Goal: Obtain resource: Download file/media

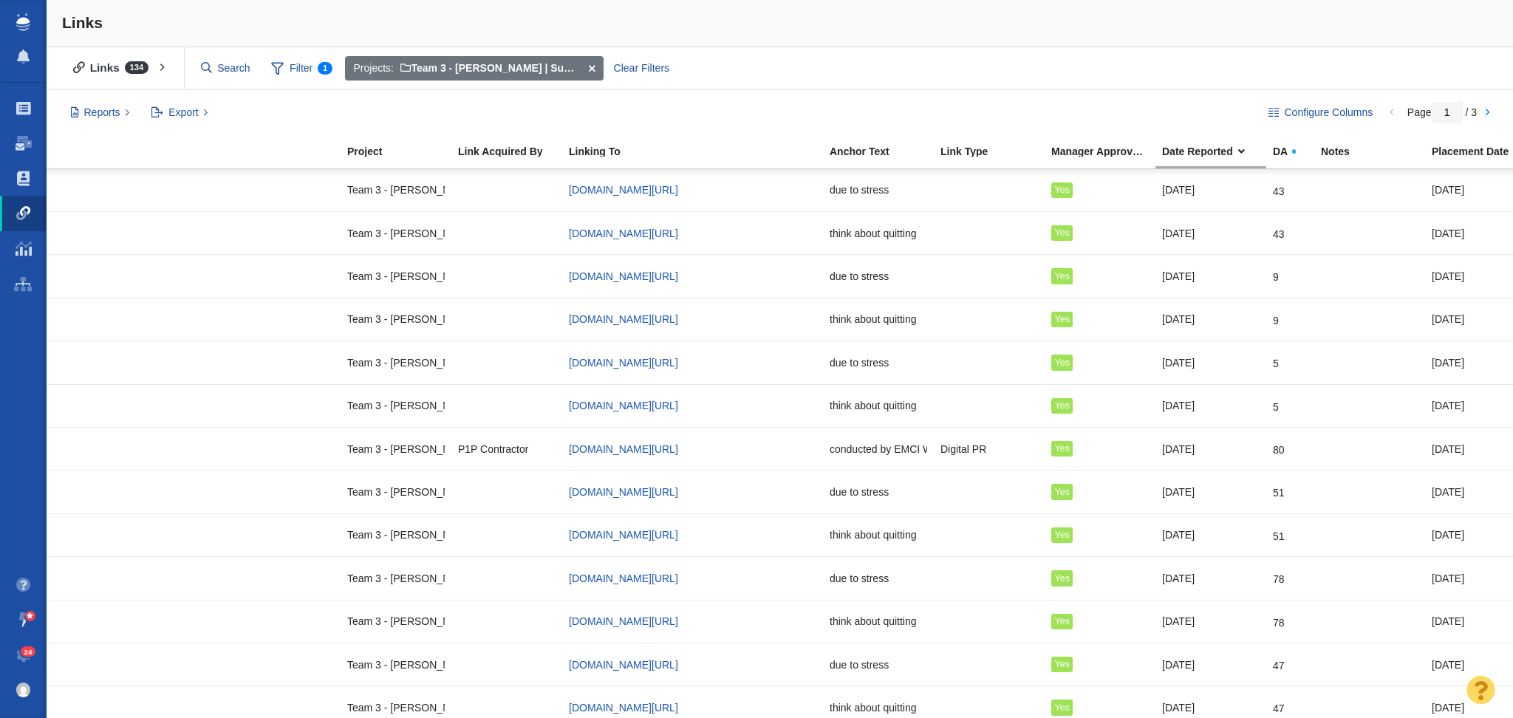
scroll to position [0, 264]
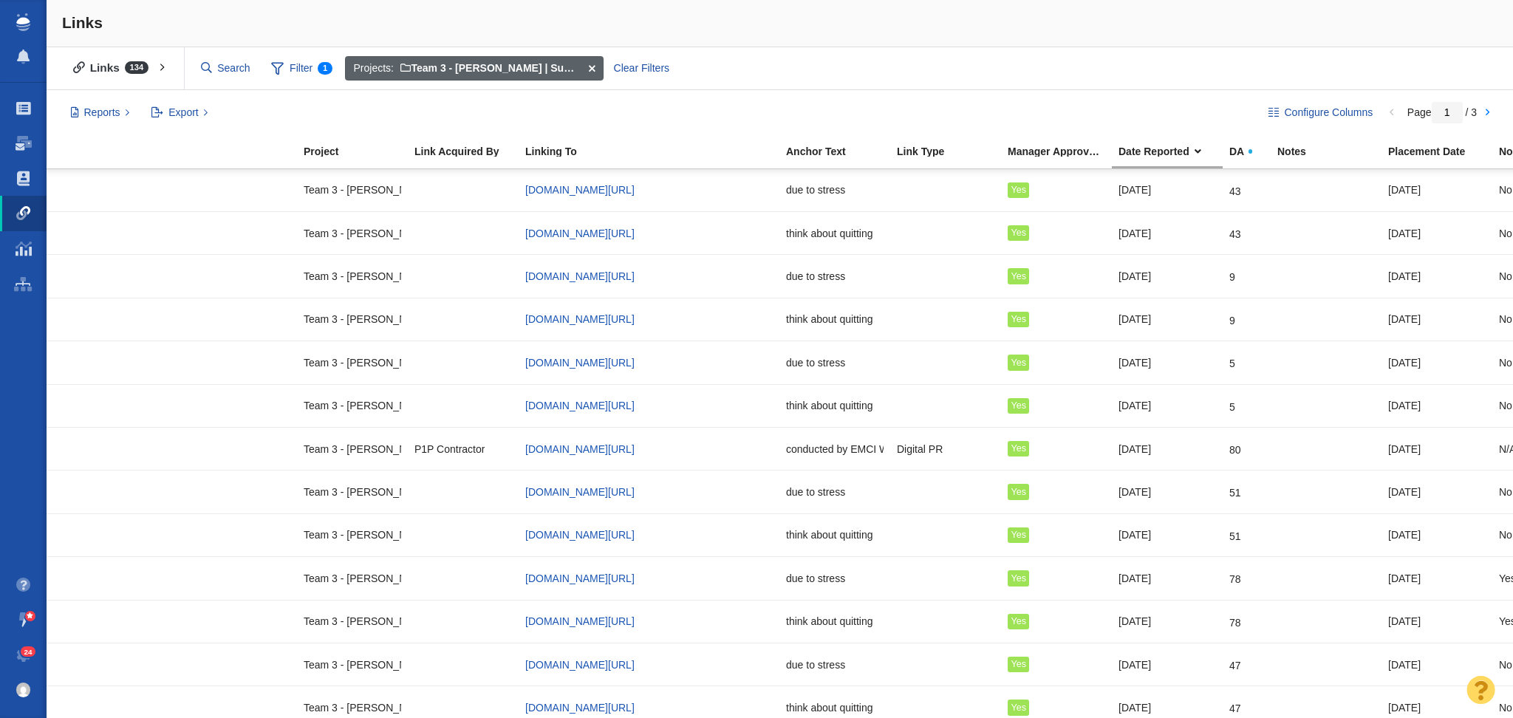
click at [591, 64] on span at bounding box center [591, 68] width 23 height 25
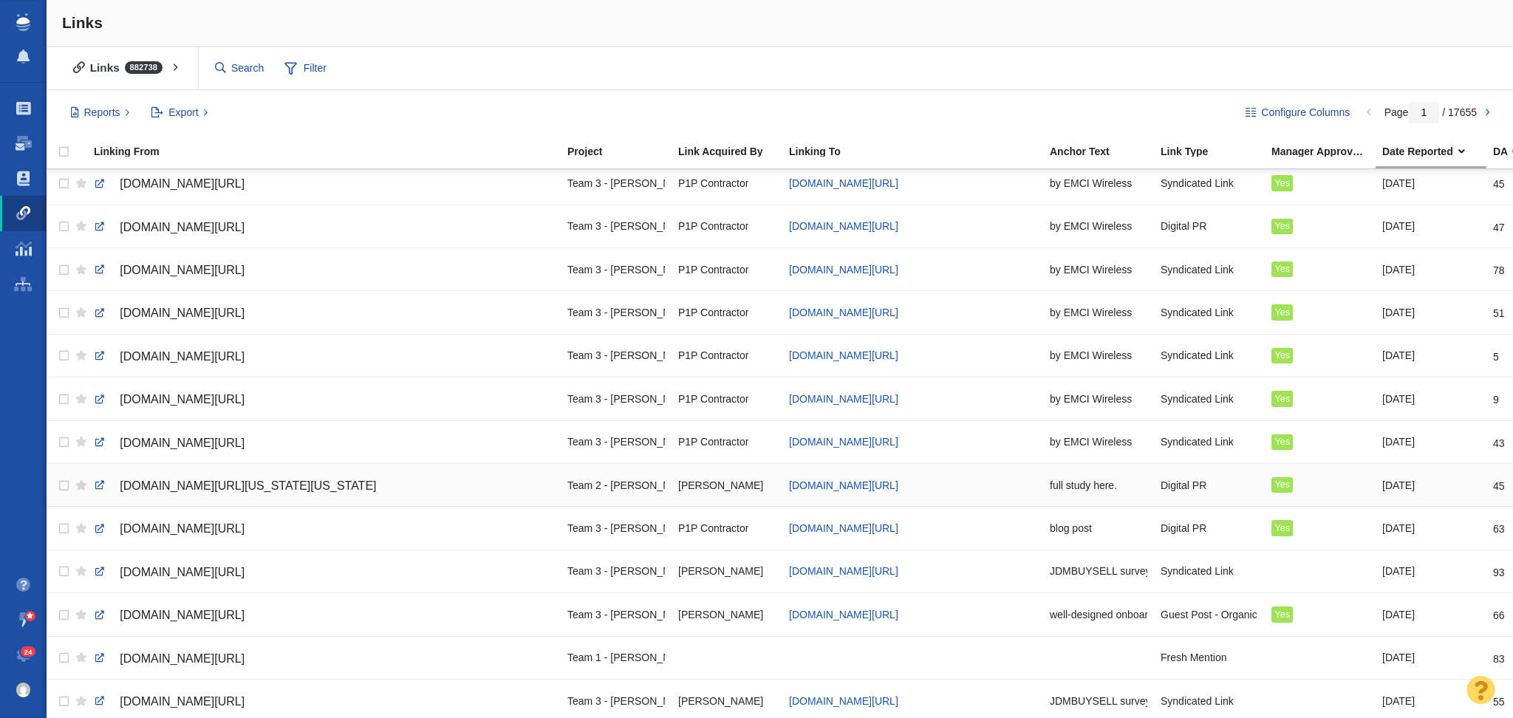
scroll to position [935, 0]
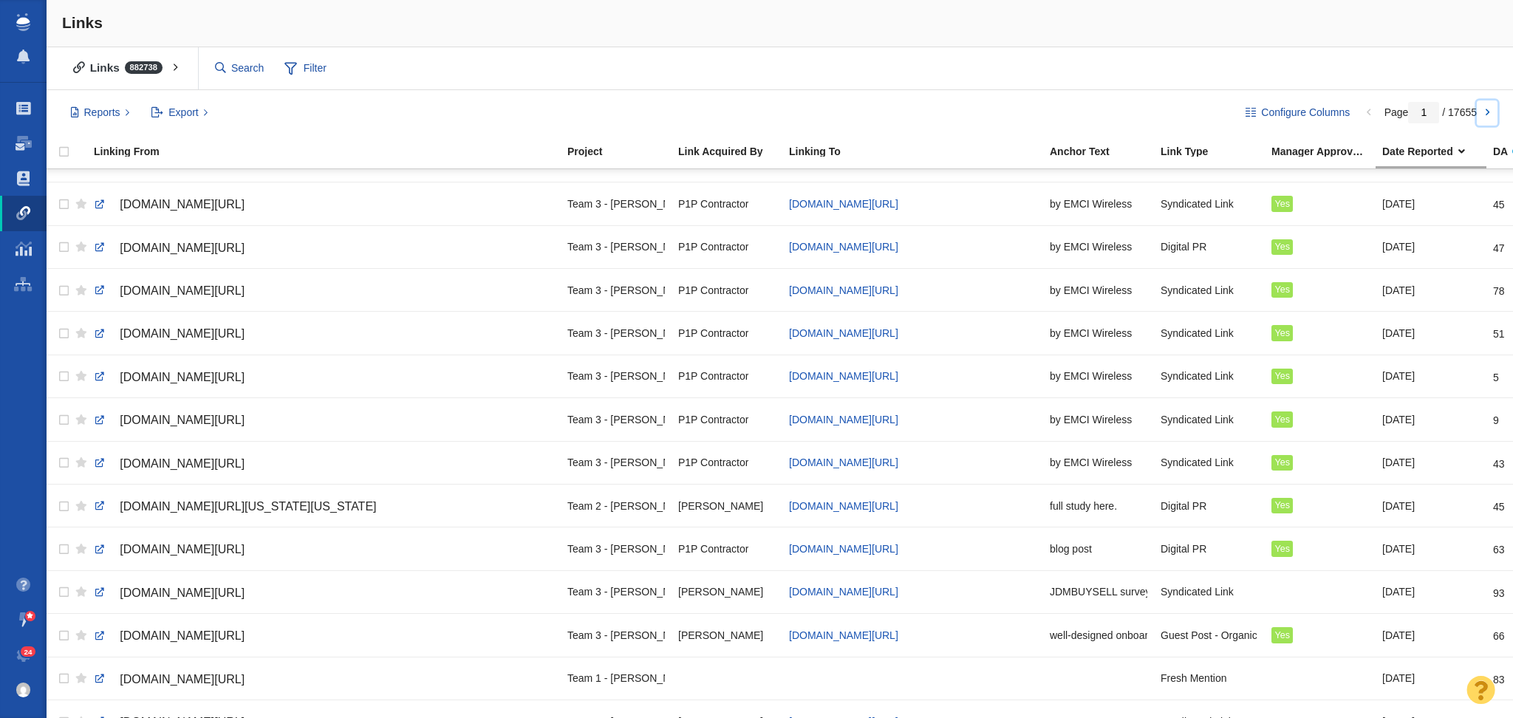
click at [1487, 104] on link at bounding box center [1487, 112] width 21 height 25
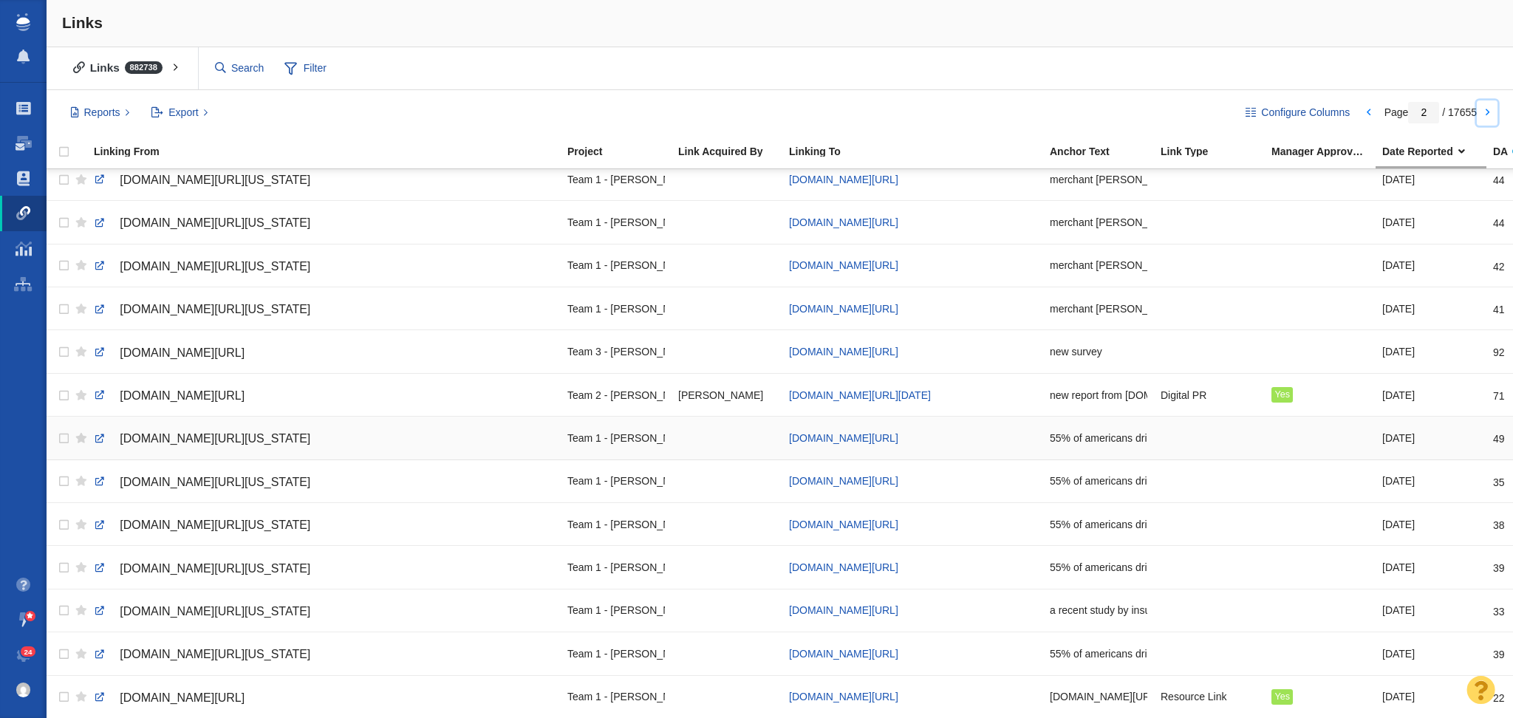
scroll to position [1625, 0]
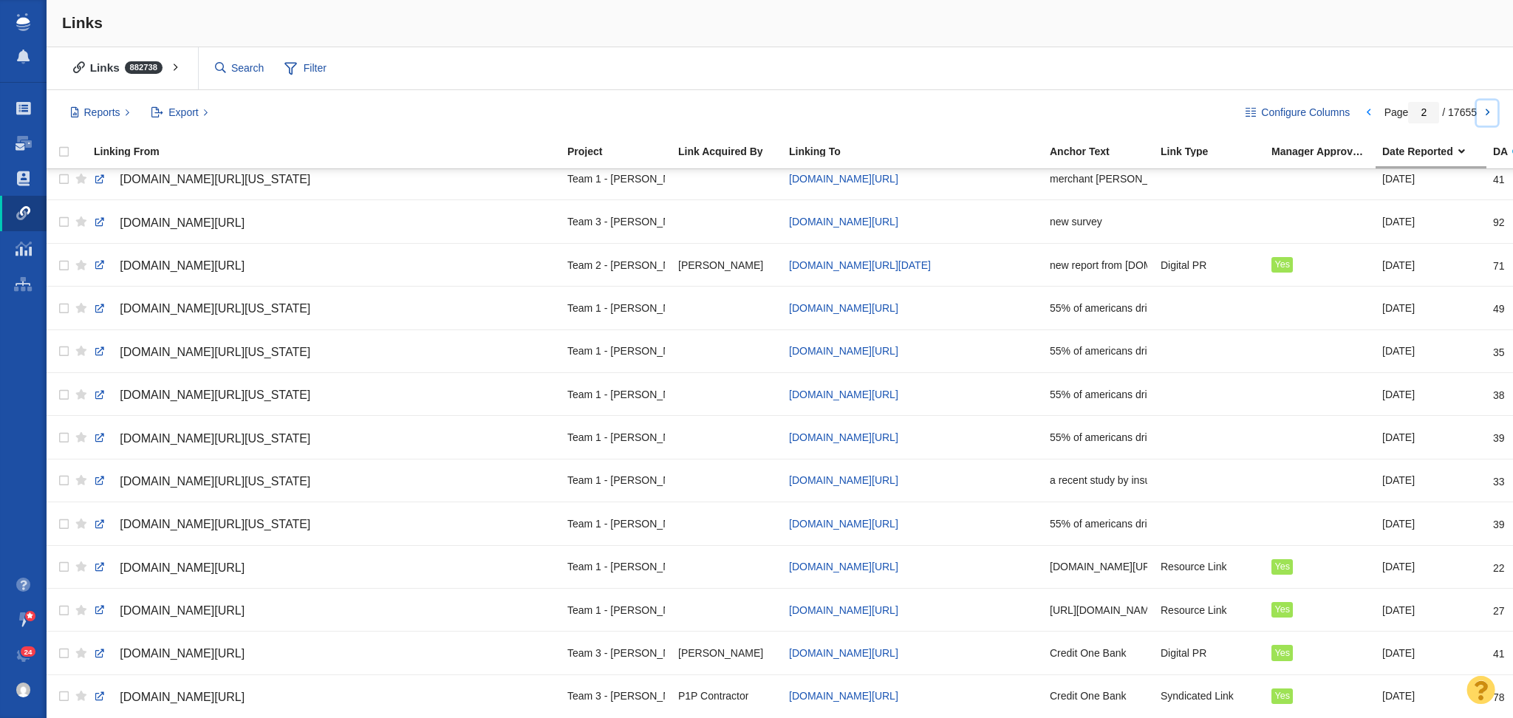
click at [1478, 116] on link at bounding box center [1487, 112] width 21 height 25
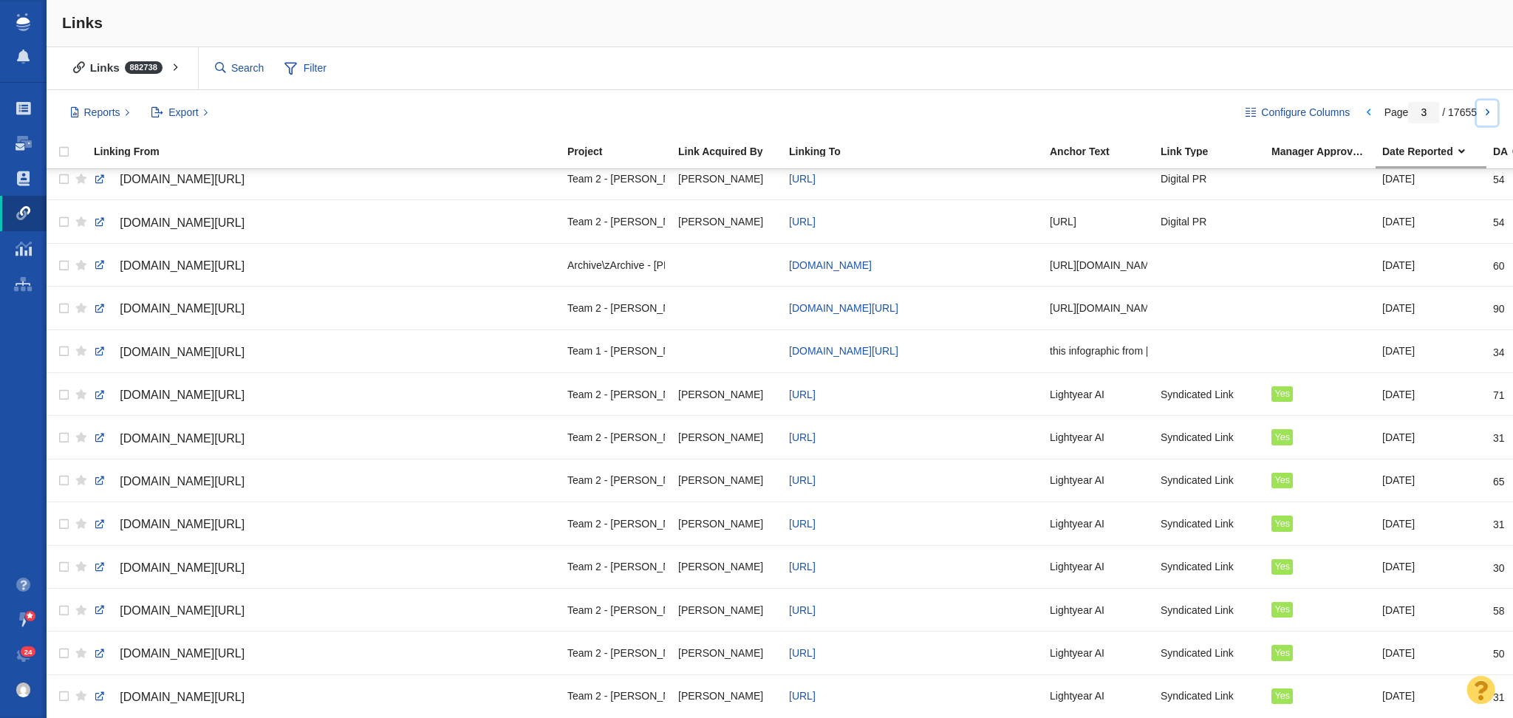
click at [1483, 108] on link at bounding box center [1487, 112] width 21 height 25
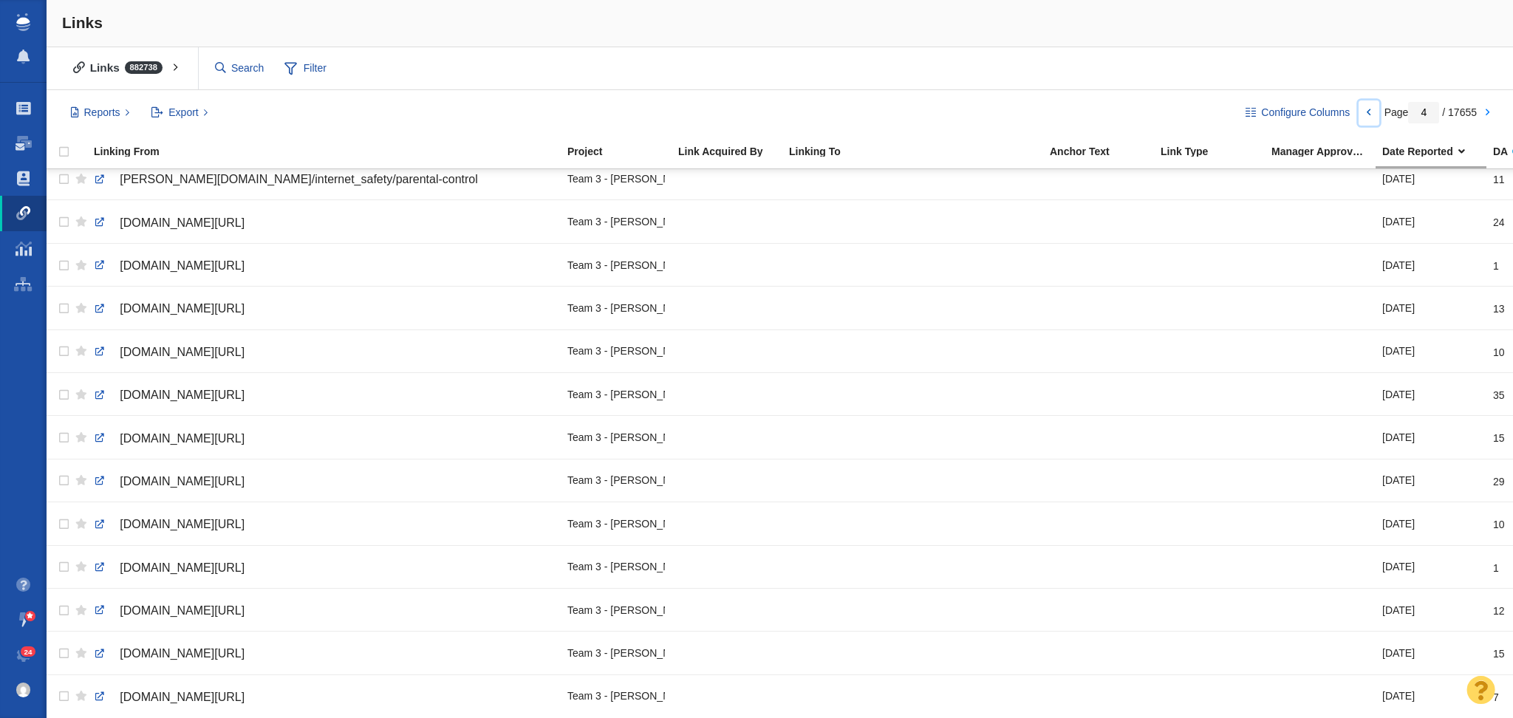
click at [1372, 112] on link at bounding box center [1369, 112] width 21 height 25
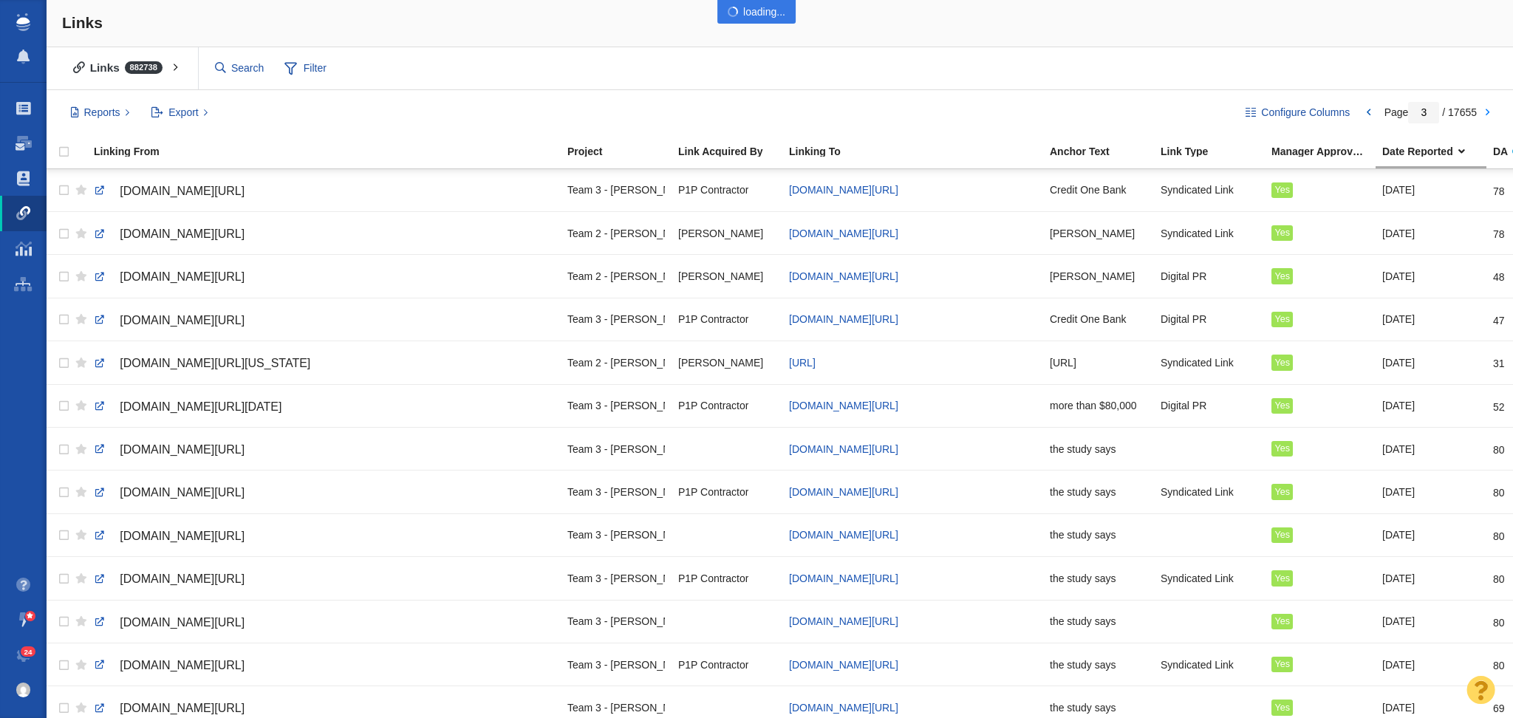
click at [1372, 111] on div at bounding box center [756, 359] width 1513 height 718
click at [1368, 111] on link at bounding box center [1369, 112] width 21 height 25
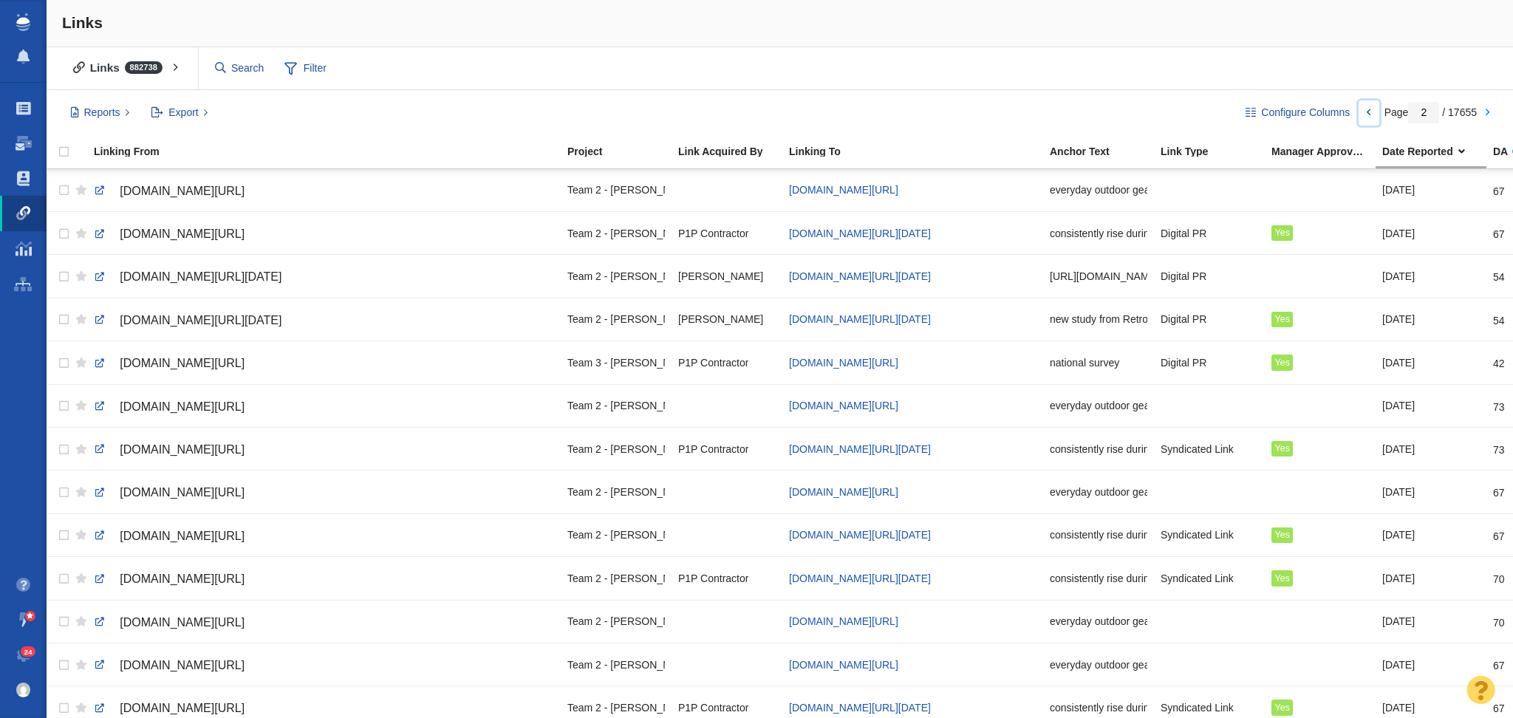
click at [1368, 111] on link at bounding box center [1369, 112] width 21 height 25
type input "1"
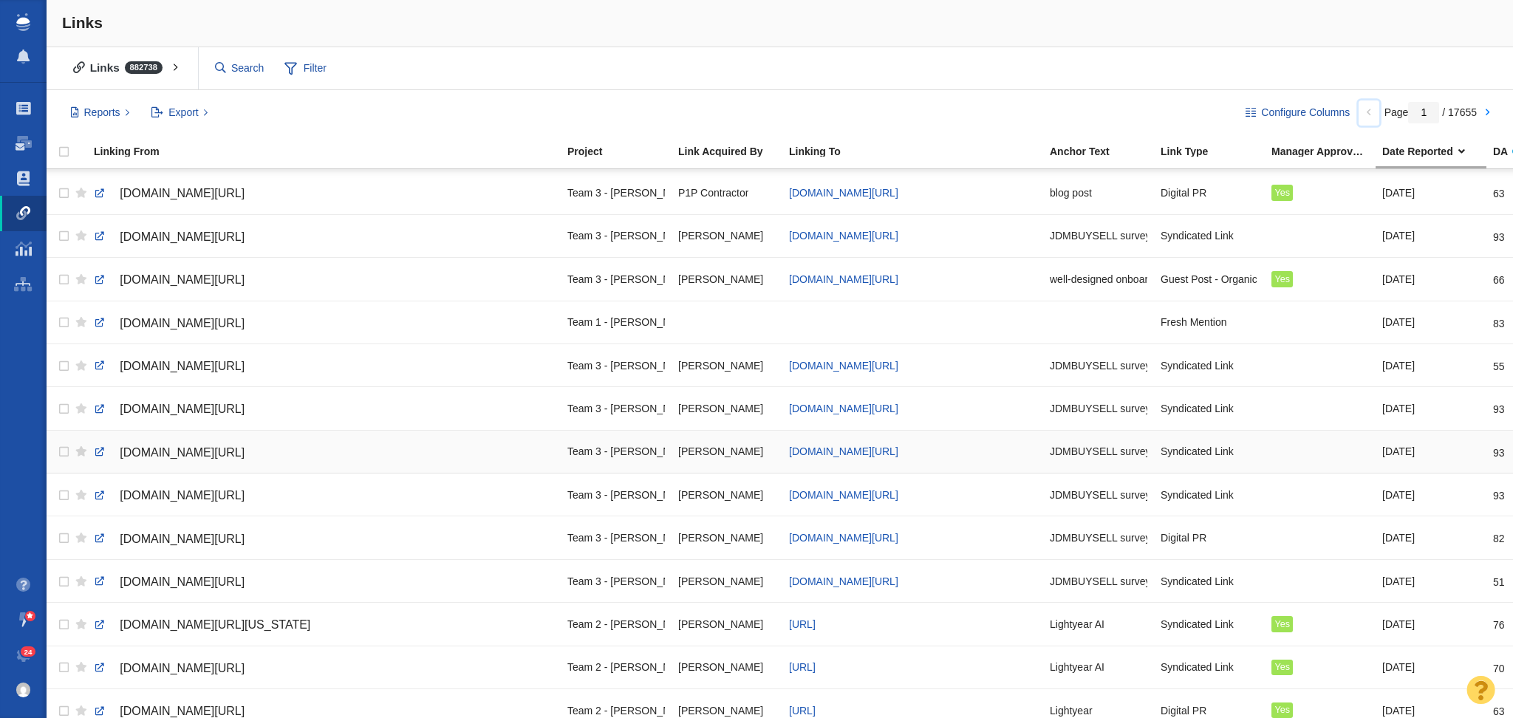
scroll to position [1280, 0]
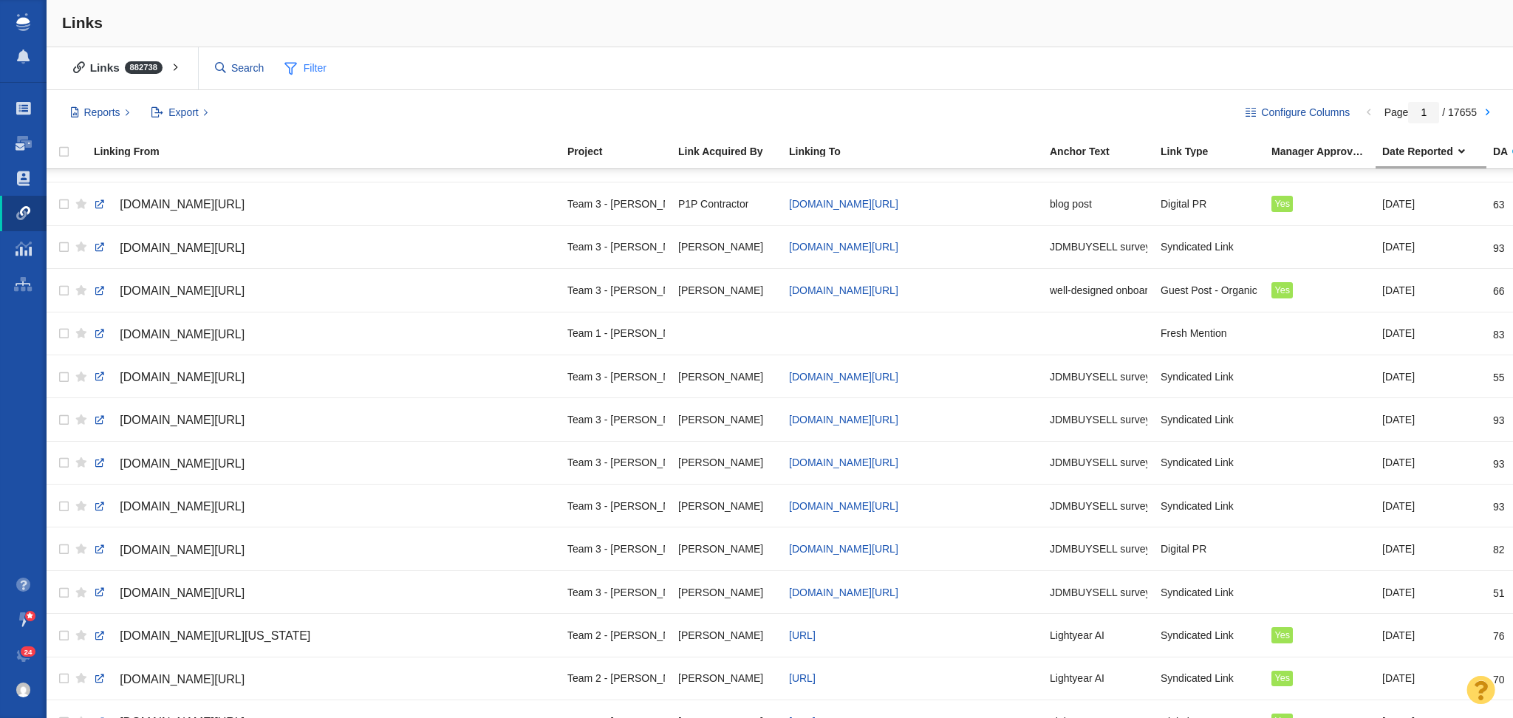
click at [329, 75] on span "Filter" at bounding box center [305, 69] width 59 height 28
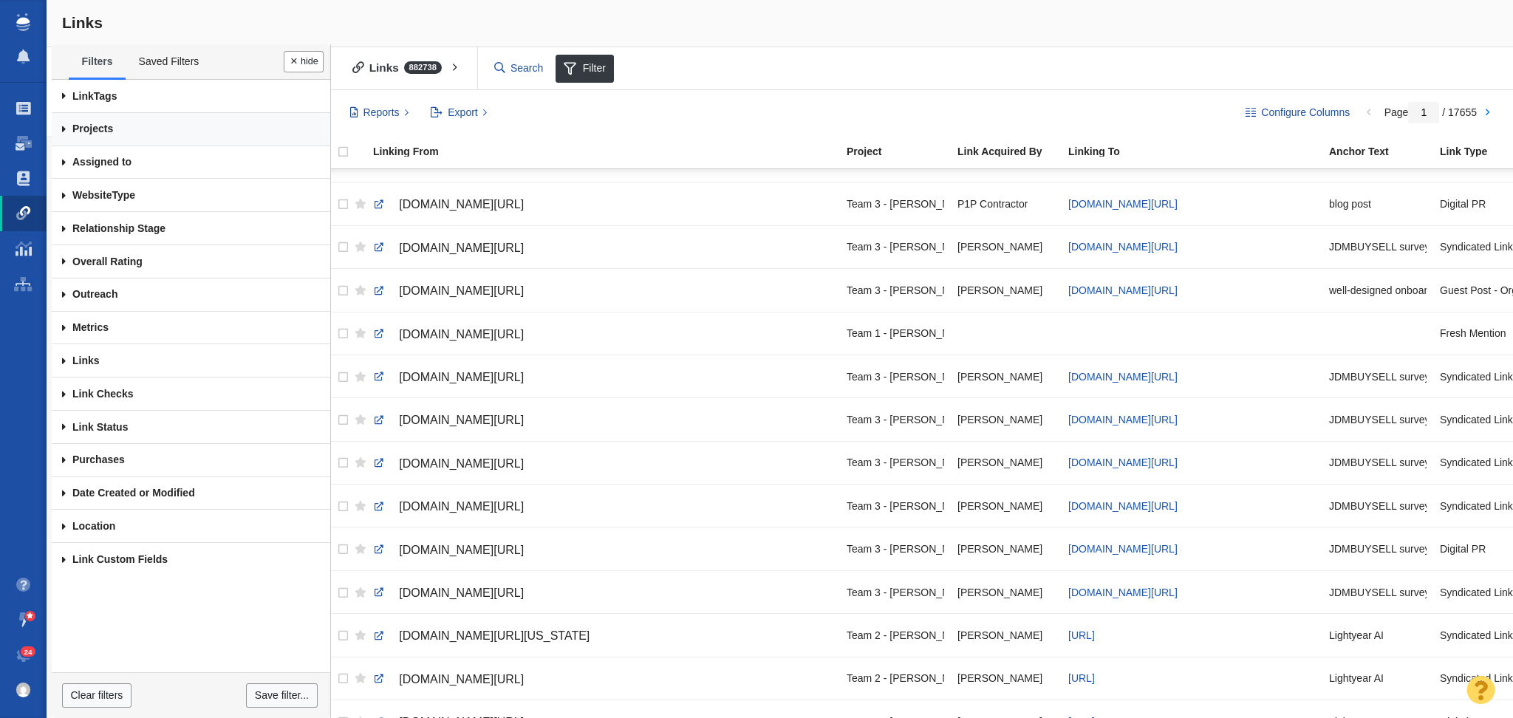
click at [211, 130] on link "Projects" at bounding box center [191, 129] width 279 height 33
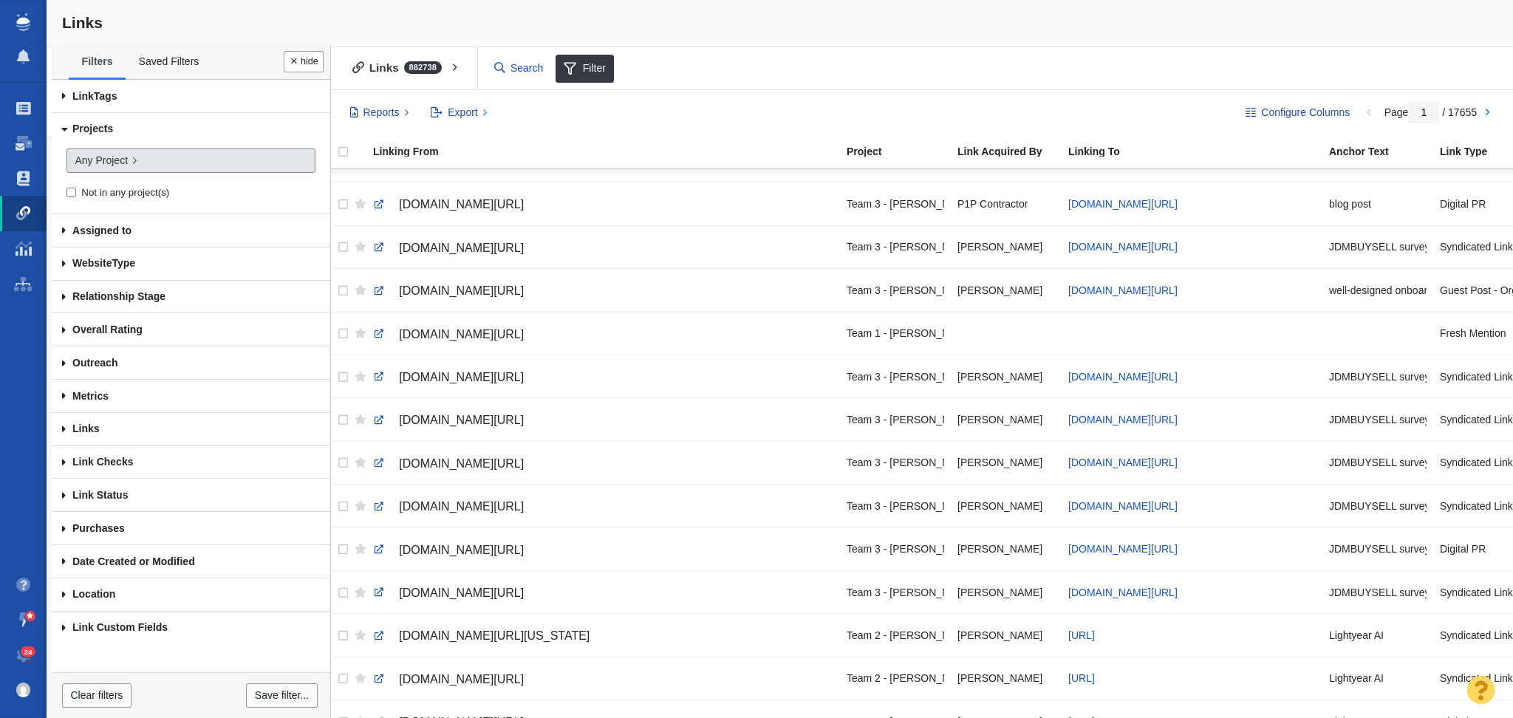
click at [188, 159] on link "Any Project" at bounding box center [190, 161] width 249 height 25
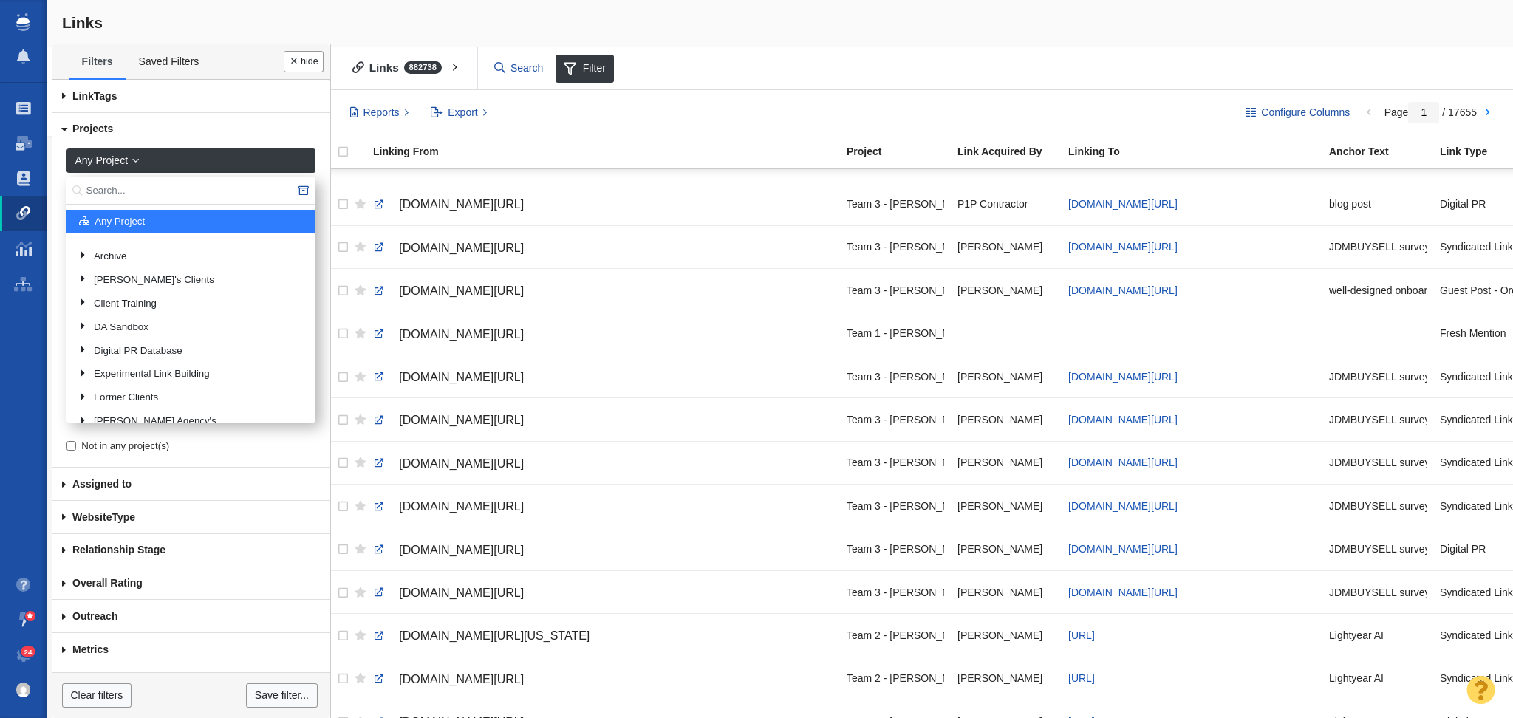
click at [151, 189] on input "text" at bounding box center [190, 190] width 249 height 27
type input "jdm"
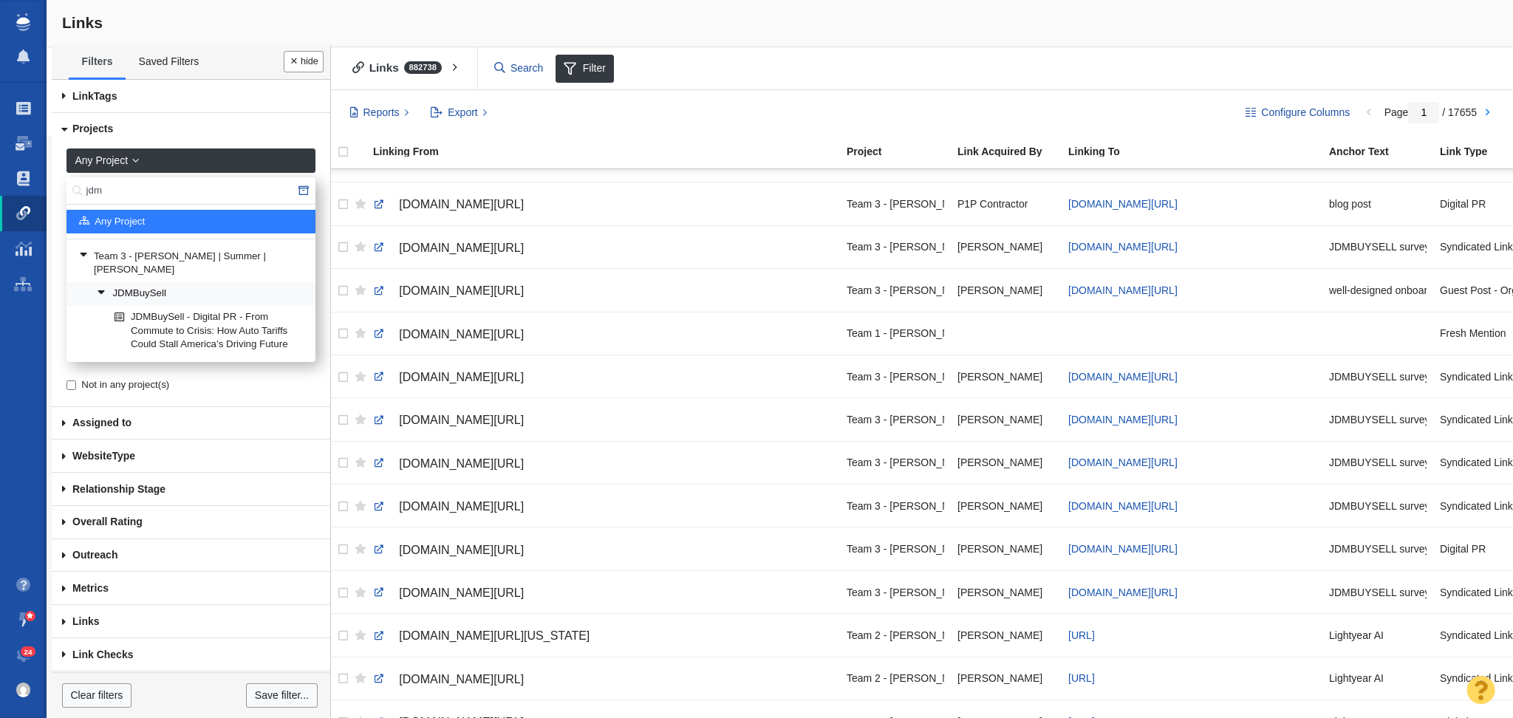
click at [173, 283] on link "JDMBuySell" at bounding box center [200, 294] width 214 height 22
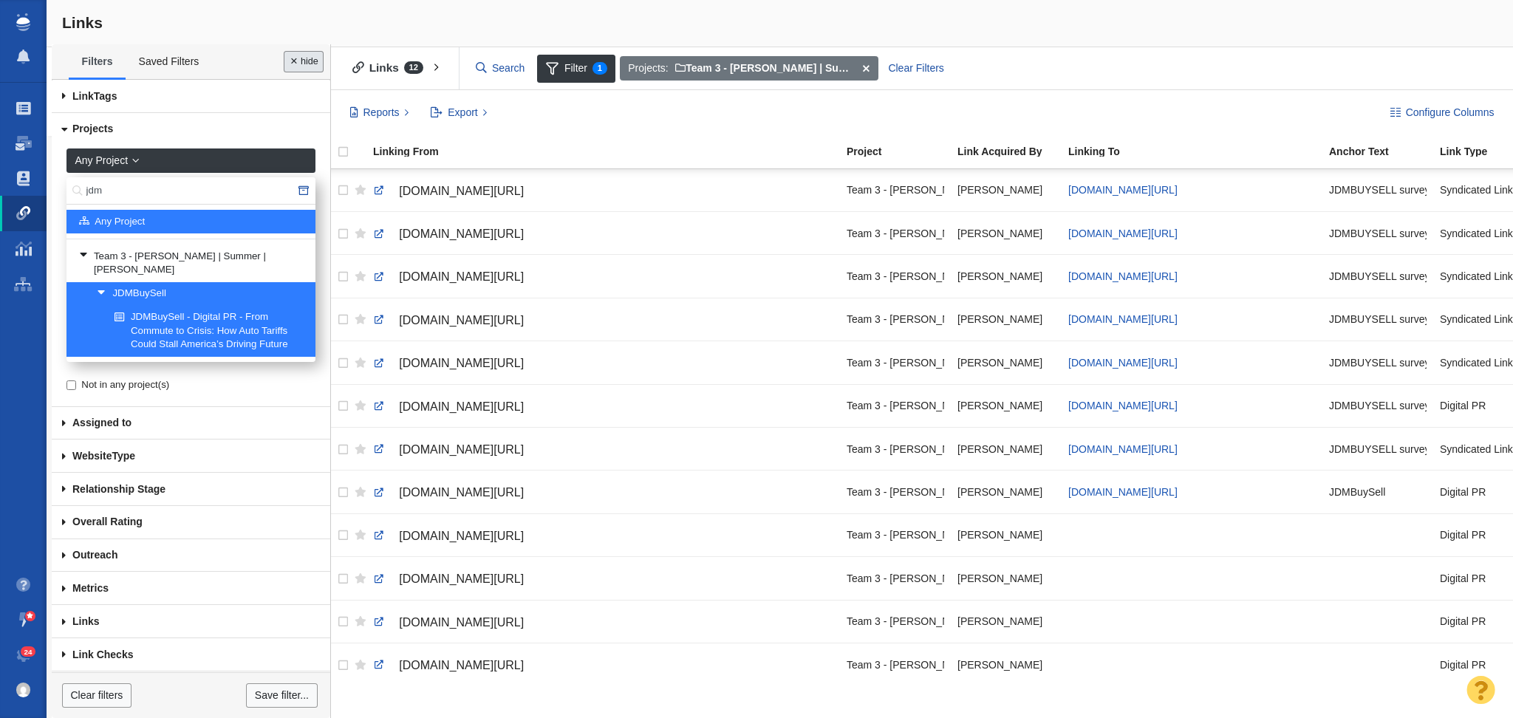
click at [309, 62] on button "Done" at bounding box center [304, 61] width 40 height 21
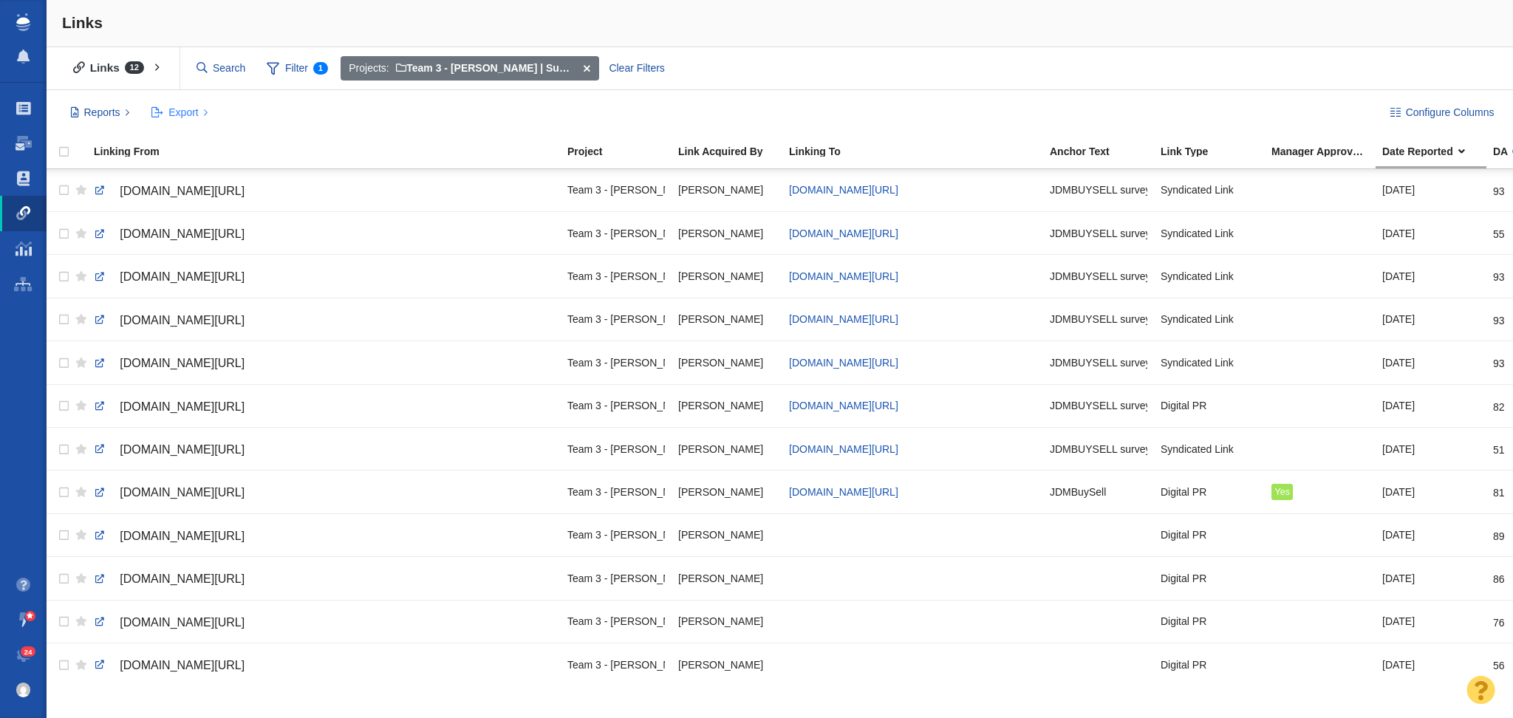
click at [197, 102] on button "Export" at bounding box center [179, 112] width 73 height 25
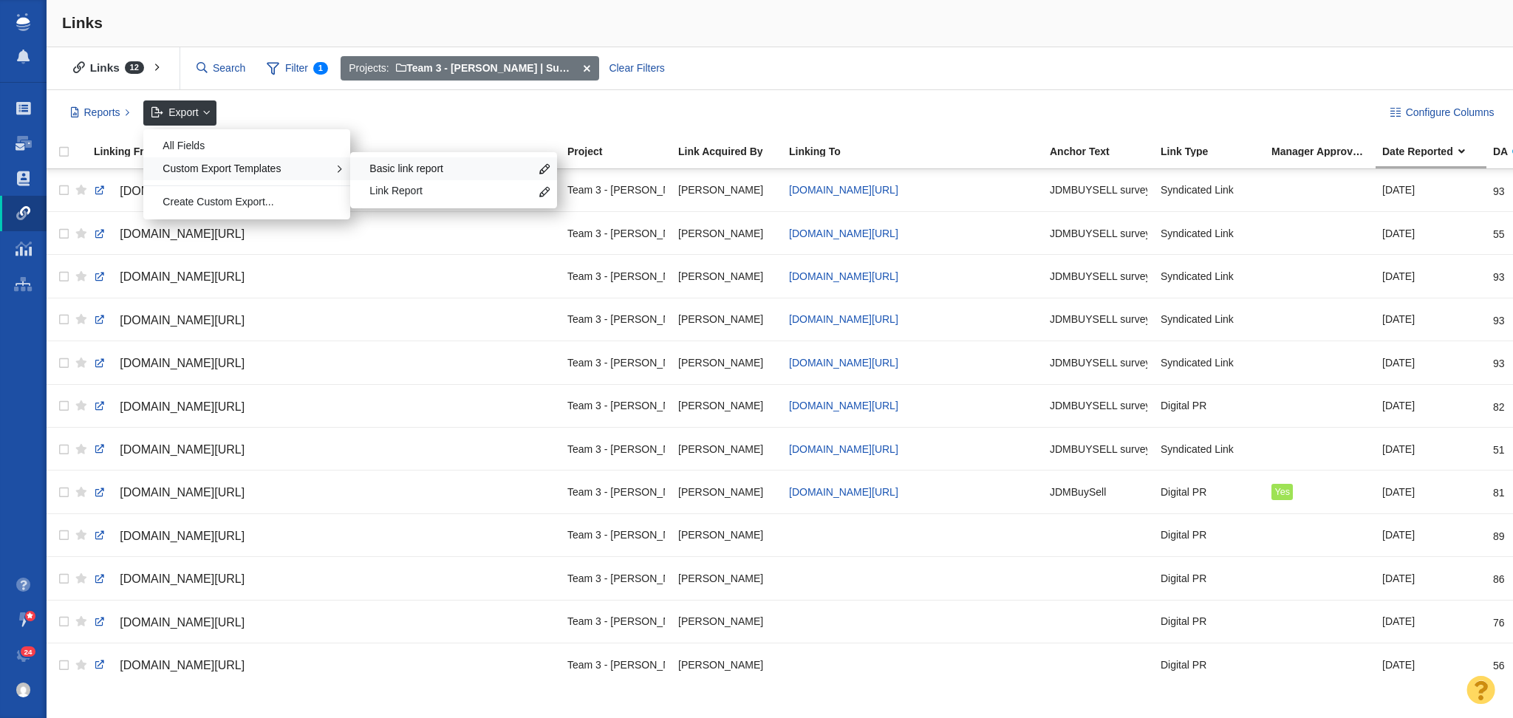
click at [421, 168] on span "Basic link report" at bounding box center [449, 169] width 160 height 15
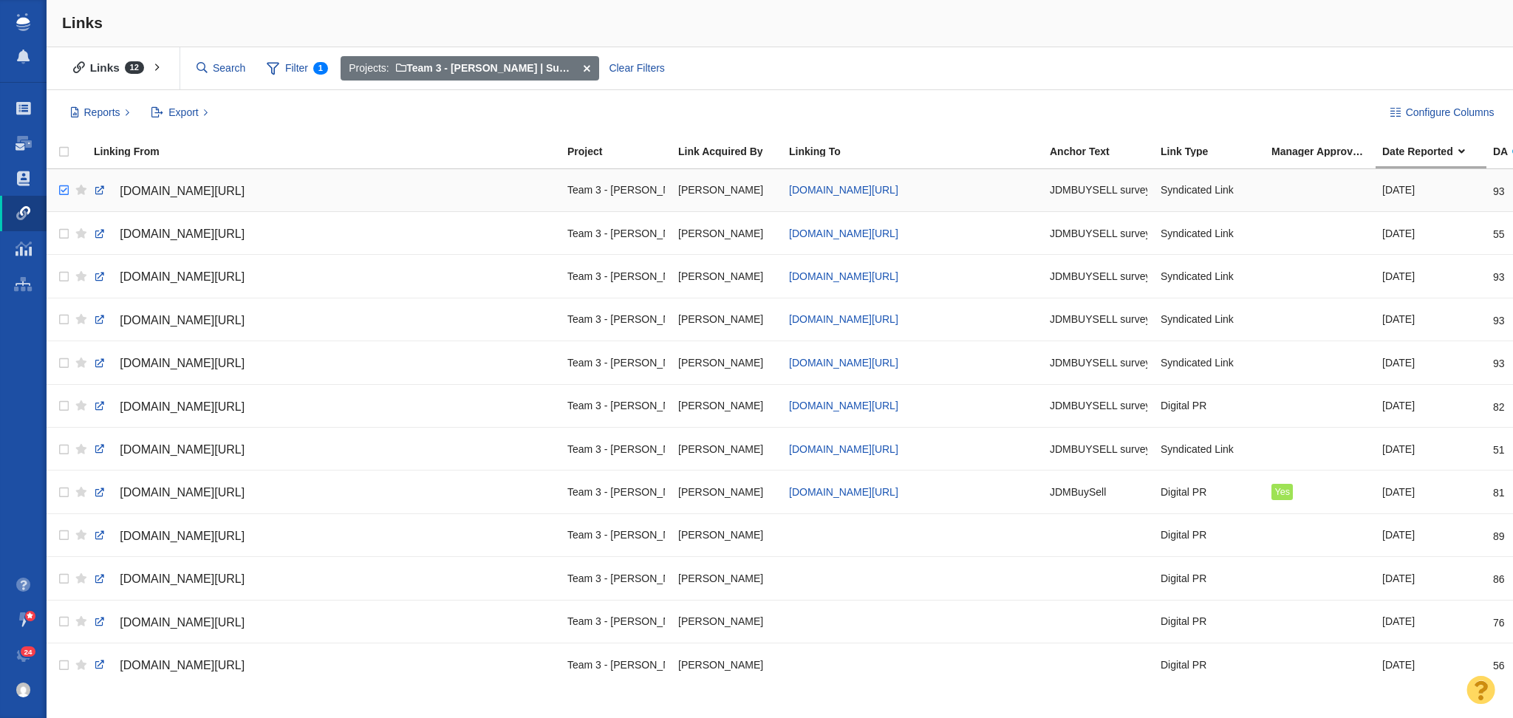
checkbox input "true"
click at [66, 190] on input "checkbox" at bounding box center [62, 190] width 22 height 33
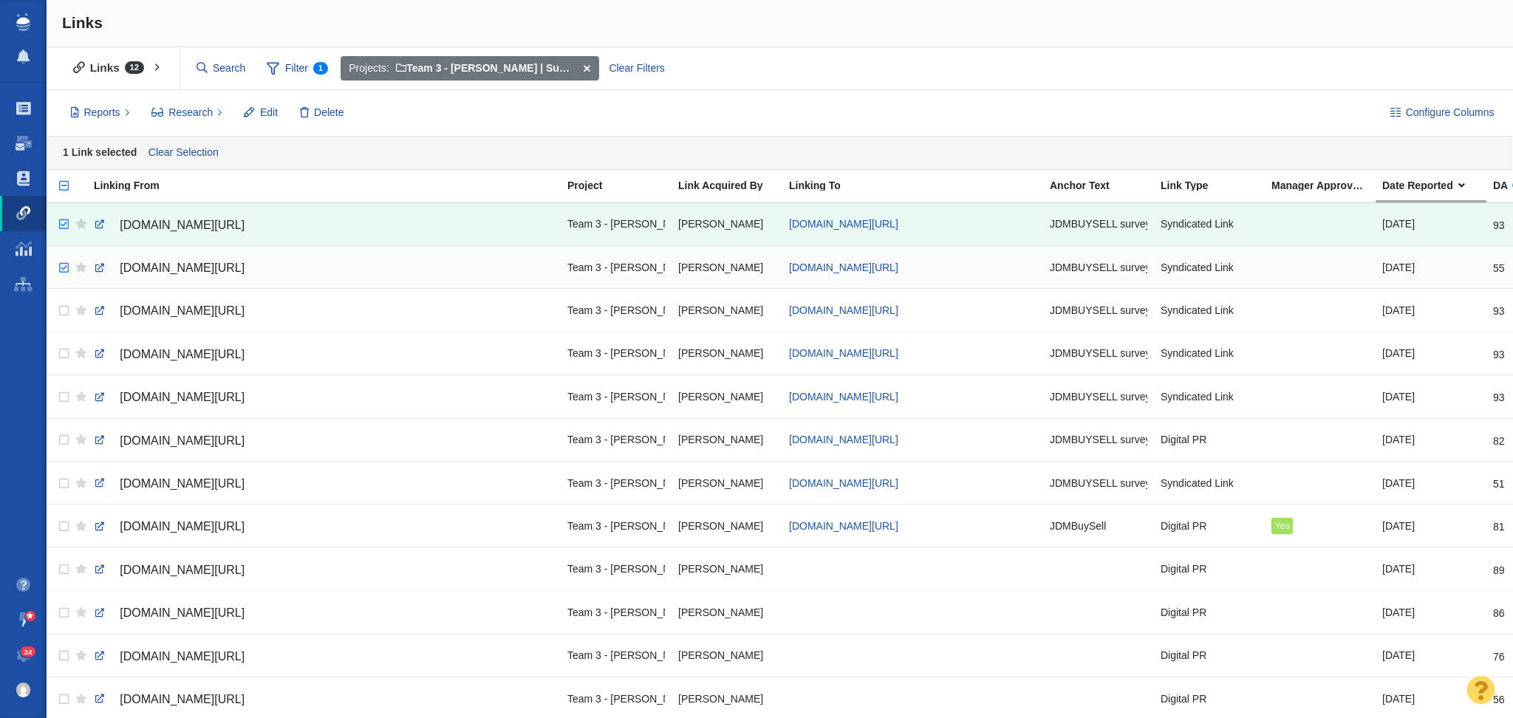
checkbox input "true"
click at [61, 270] on input "checkbox" at bounding box center [62, 268] width 22 height 33
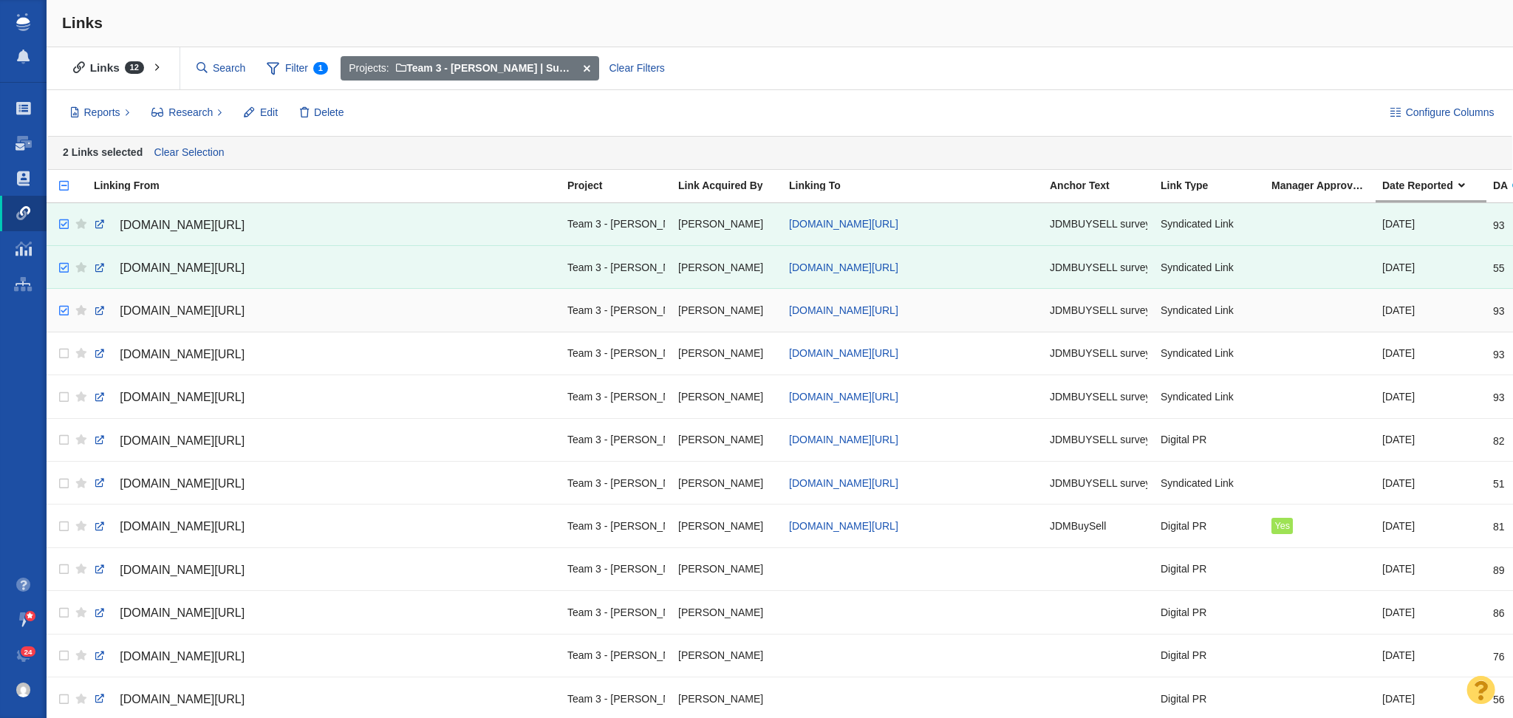
checkbox input "true"
click at [64, 319] on input "checkbox" at bounding box center [62, 311] width 22 height 33
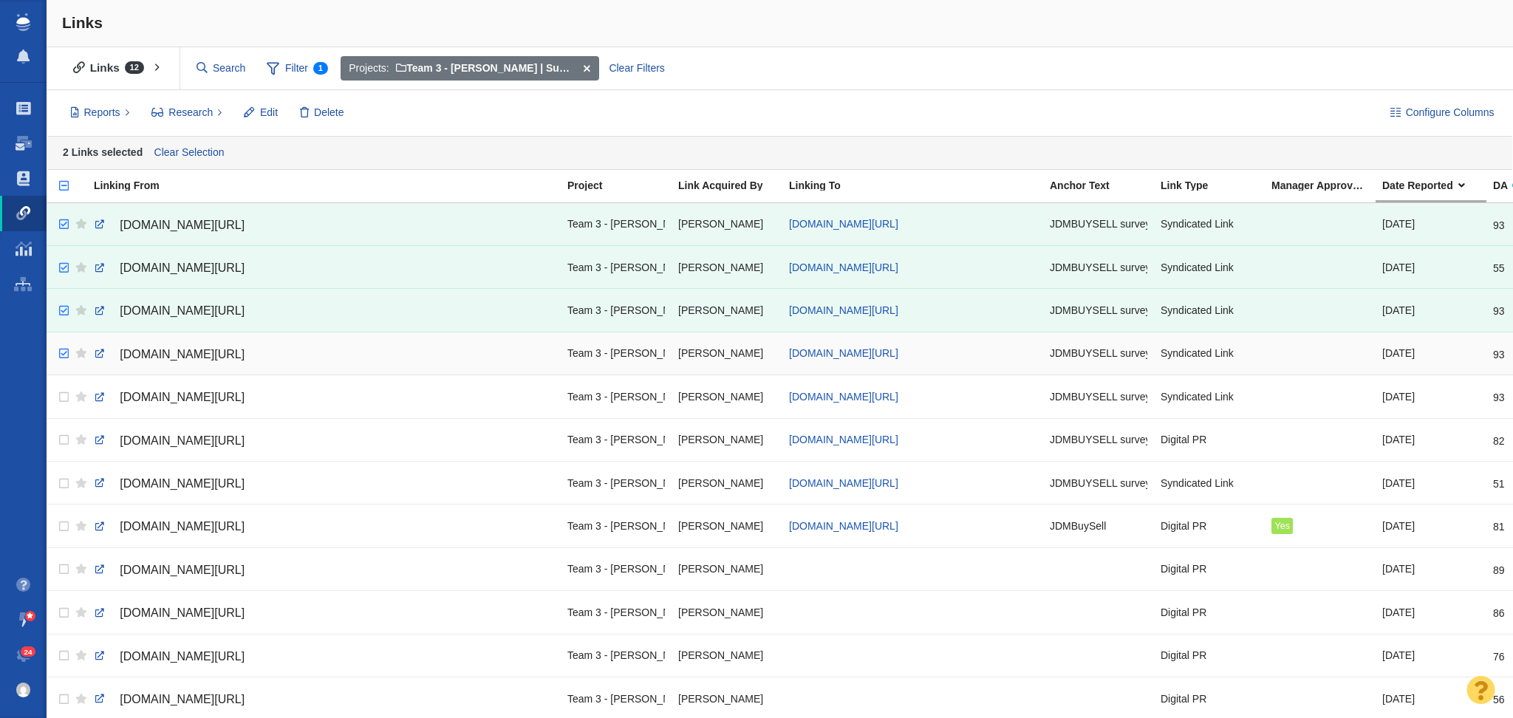
checkbox input "true"
click at [58, 361] on input "checkbox" at bounding box center [62, 354] width 22 height 33
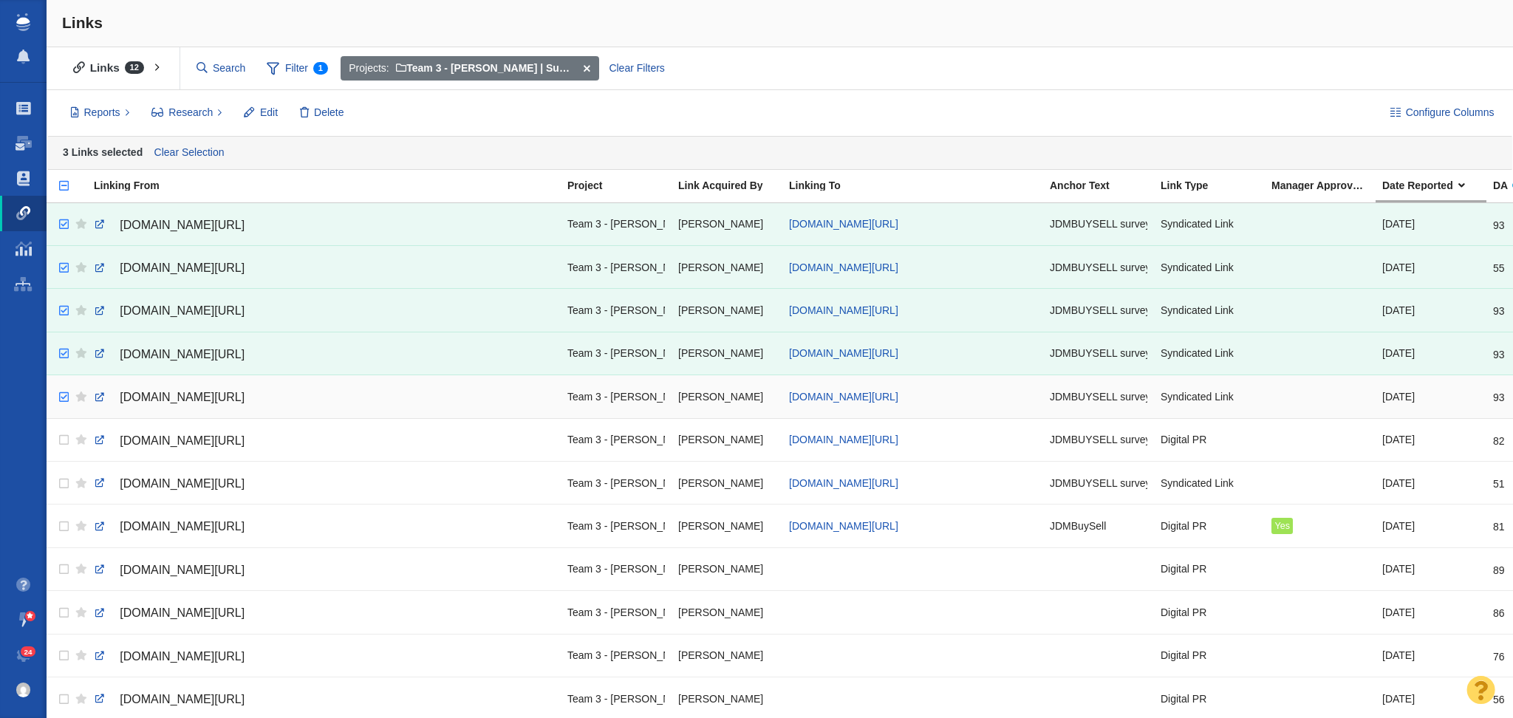
checkbox input "true"
click at [59, 403] on input "checkbox" at bounding box center [62, 397] width 22 height 33
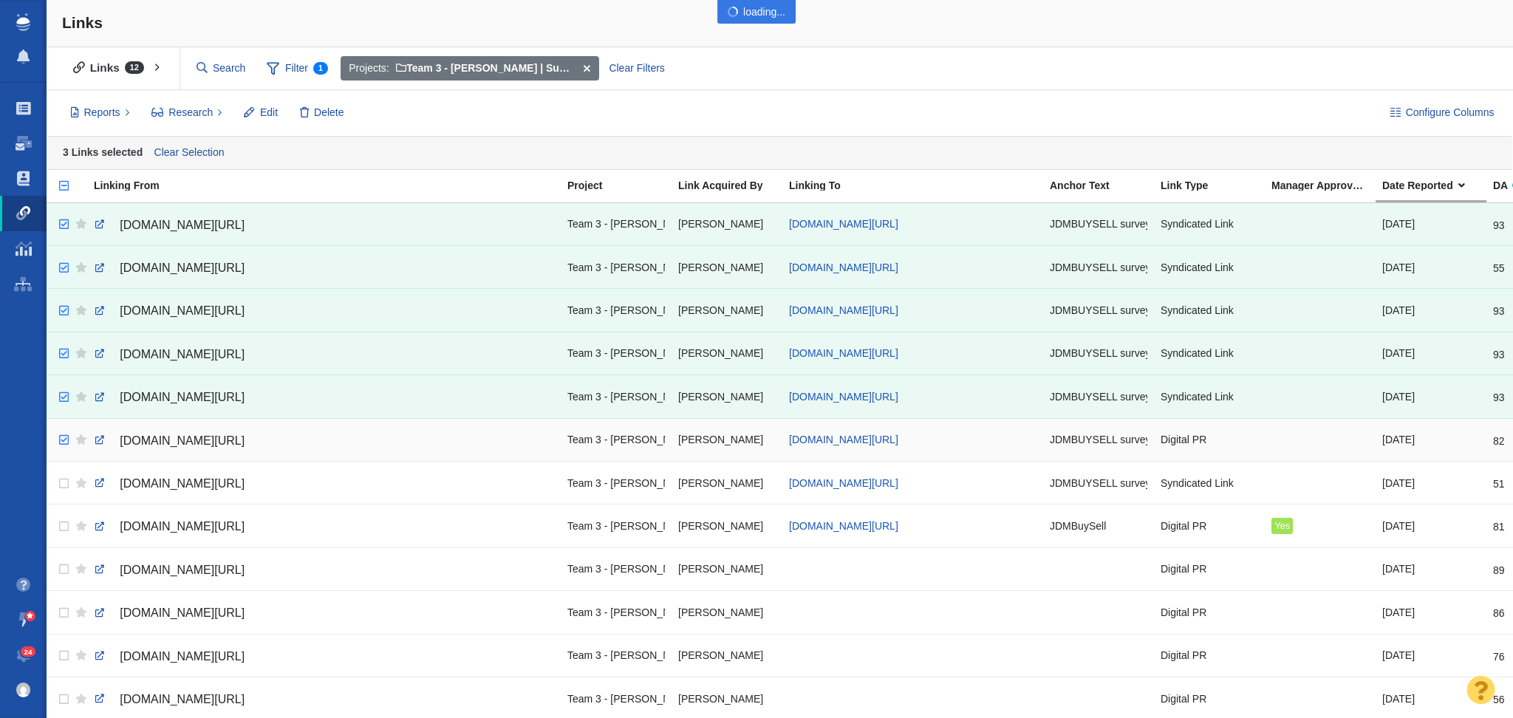
checkbox input "true"
click at [60, 438] on input "checkbox" at bounding box center [62, 440] width 22 height 33
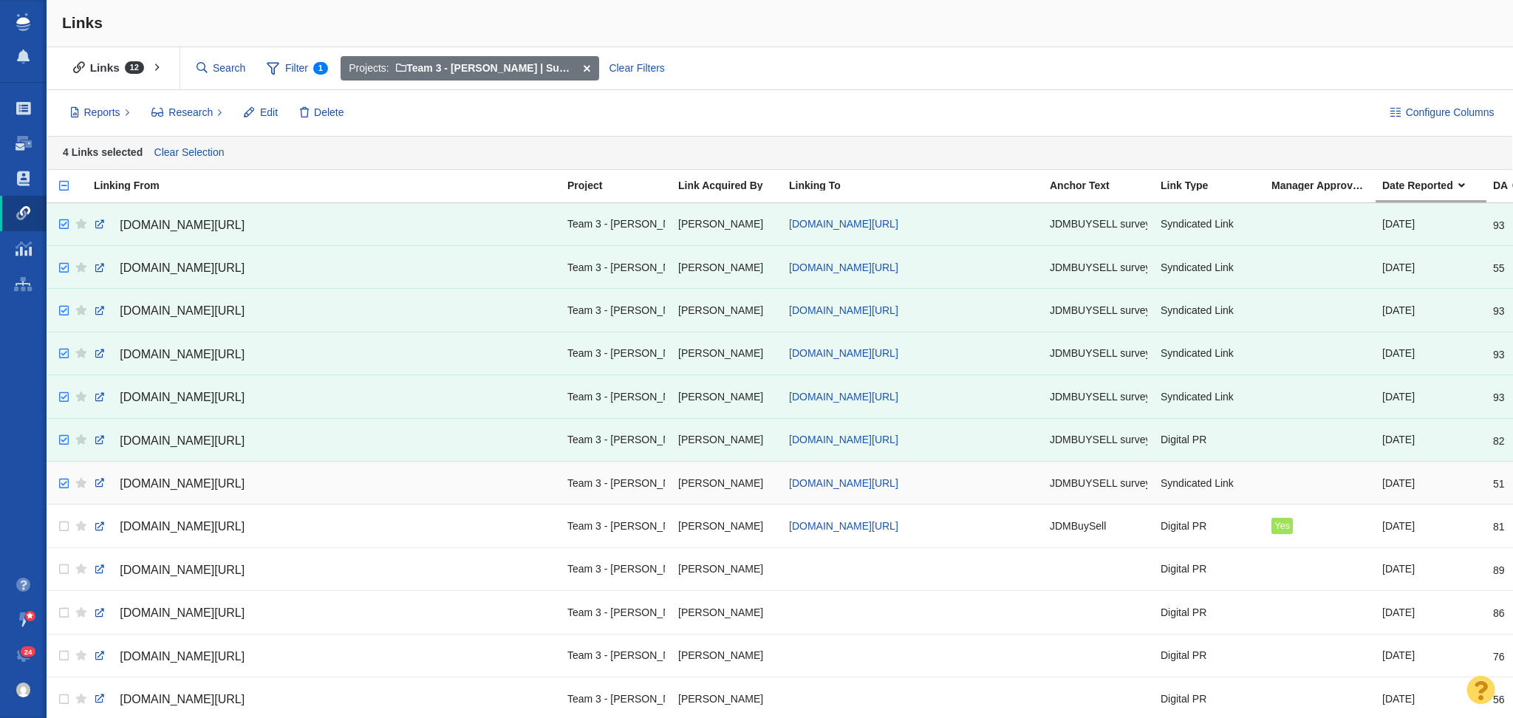
checkbox input "true"
click at [59, 471] on input "checkbox" at bounding box center [62, 484] width 22 height 33
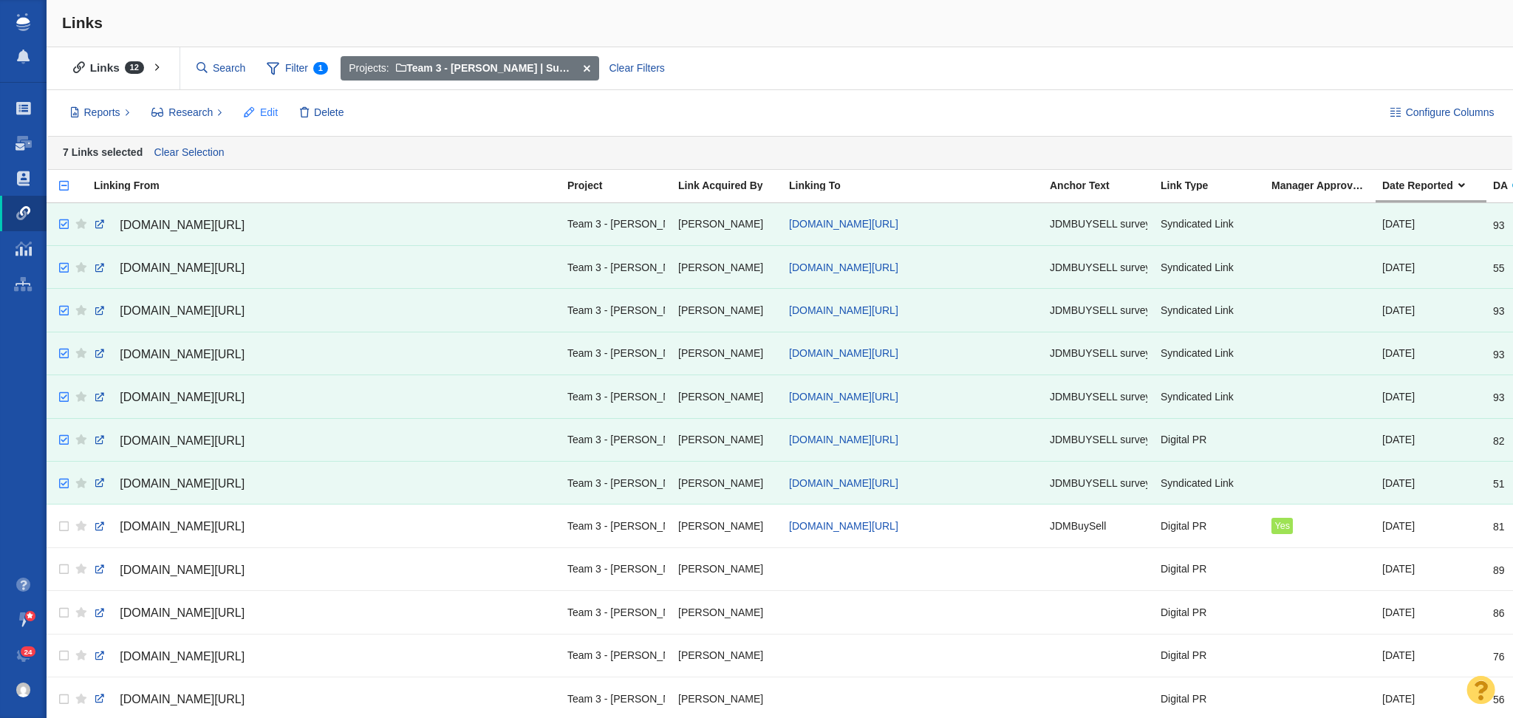
click at [263, 113] on span "Edit" at bounding box center [269, 113] width 18 height 16
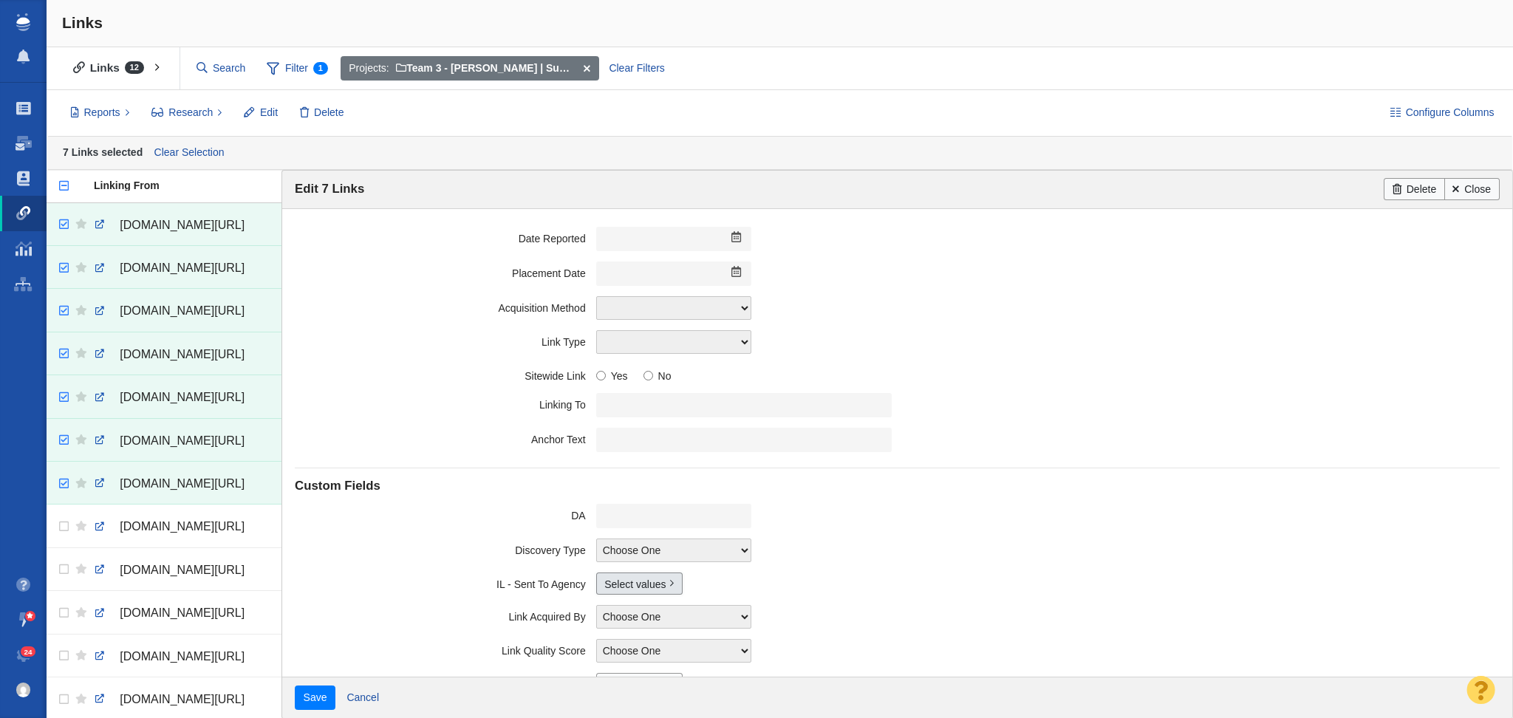
click at [622, 579] on link "Select values" at bounding box center [639, 584] width 86 height 22
click at [822, 575] on div "Select values Yes No Edit options..." at bounding box center [1048, 584] width 904 height 22
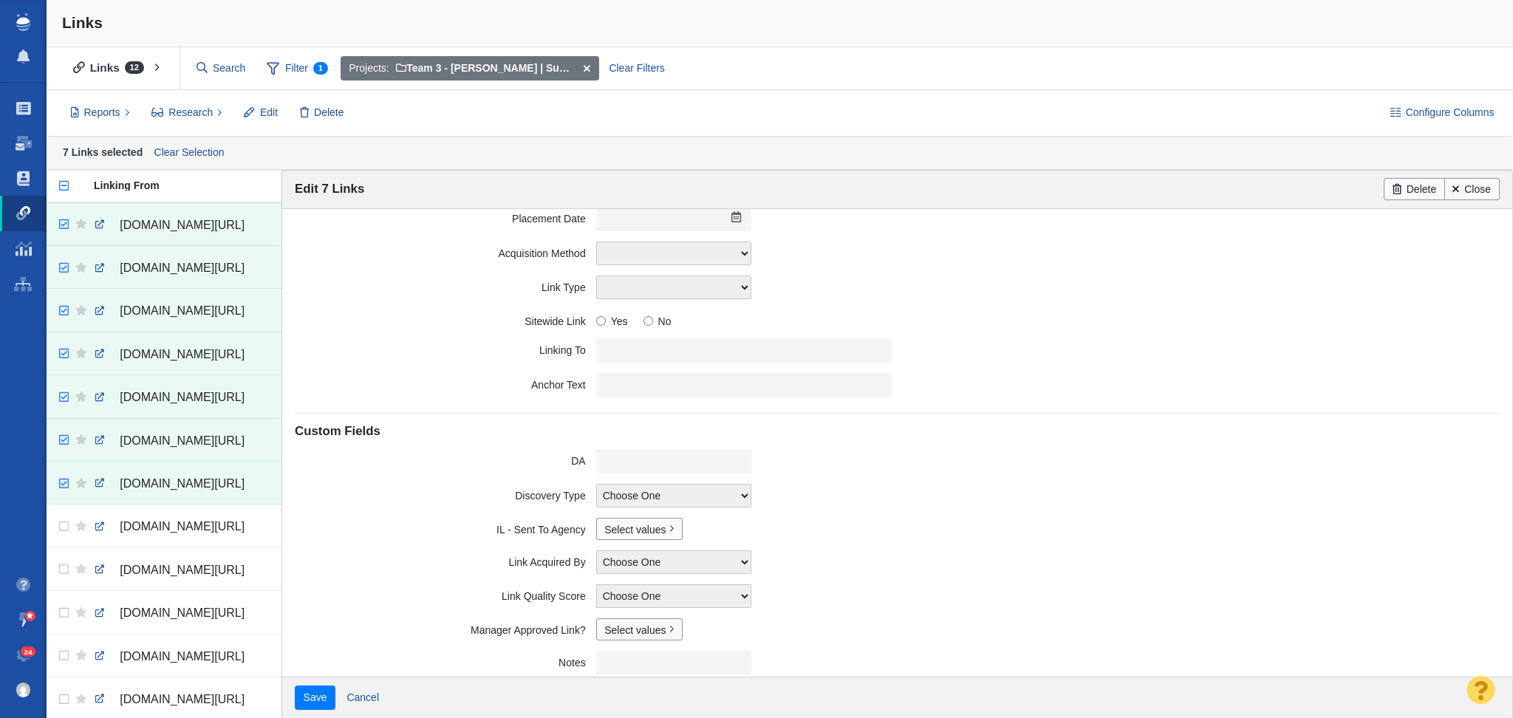
scroll to position [140, 0]
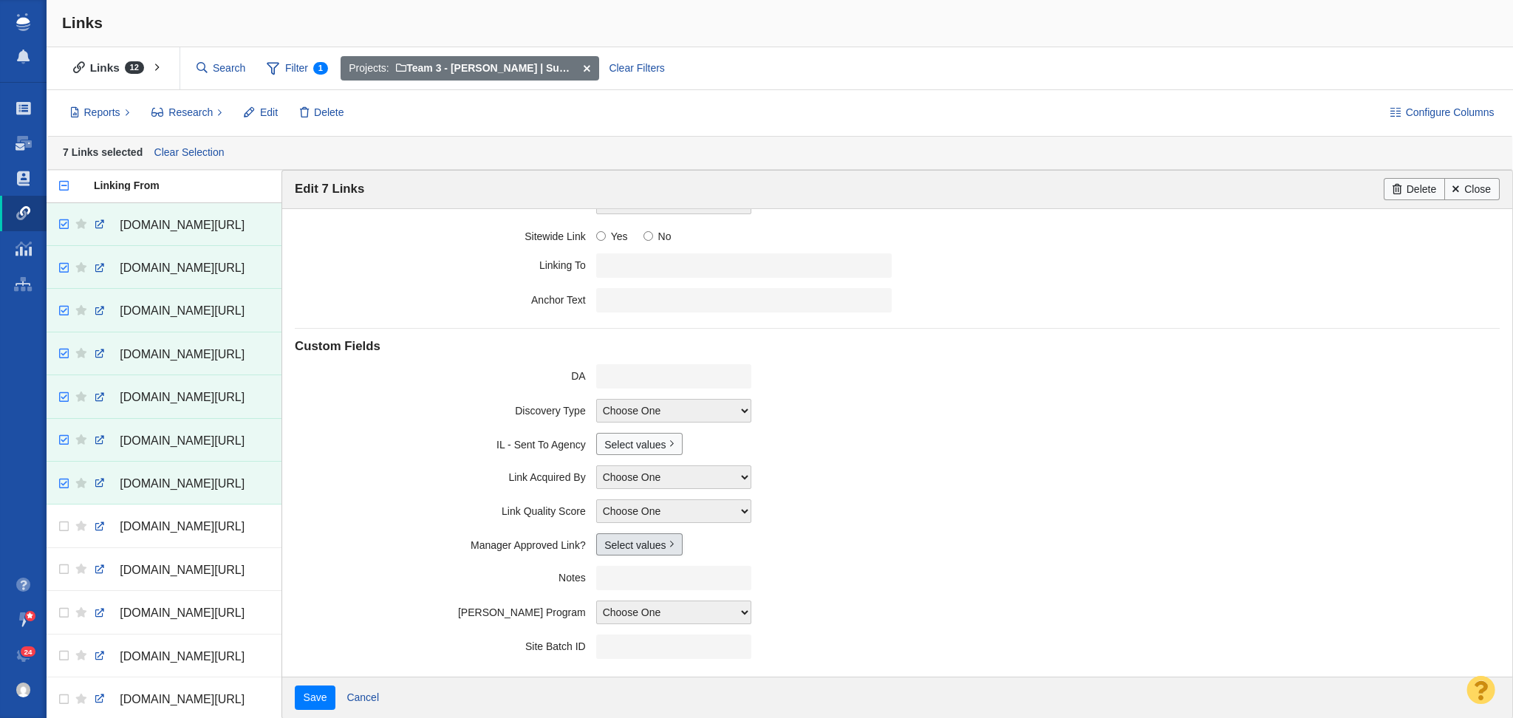
click at [627, 551] on link "Select values" at bounding box center [639, 544] width 86 height 22
click at [607, 596] on input "Yes" at bounding box center [612, 599] width 10 height 10
checkbox input "true"
click at [300, 700] on input "Save" at bounding box center [315, 698] width 41 height 25
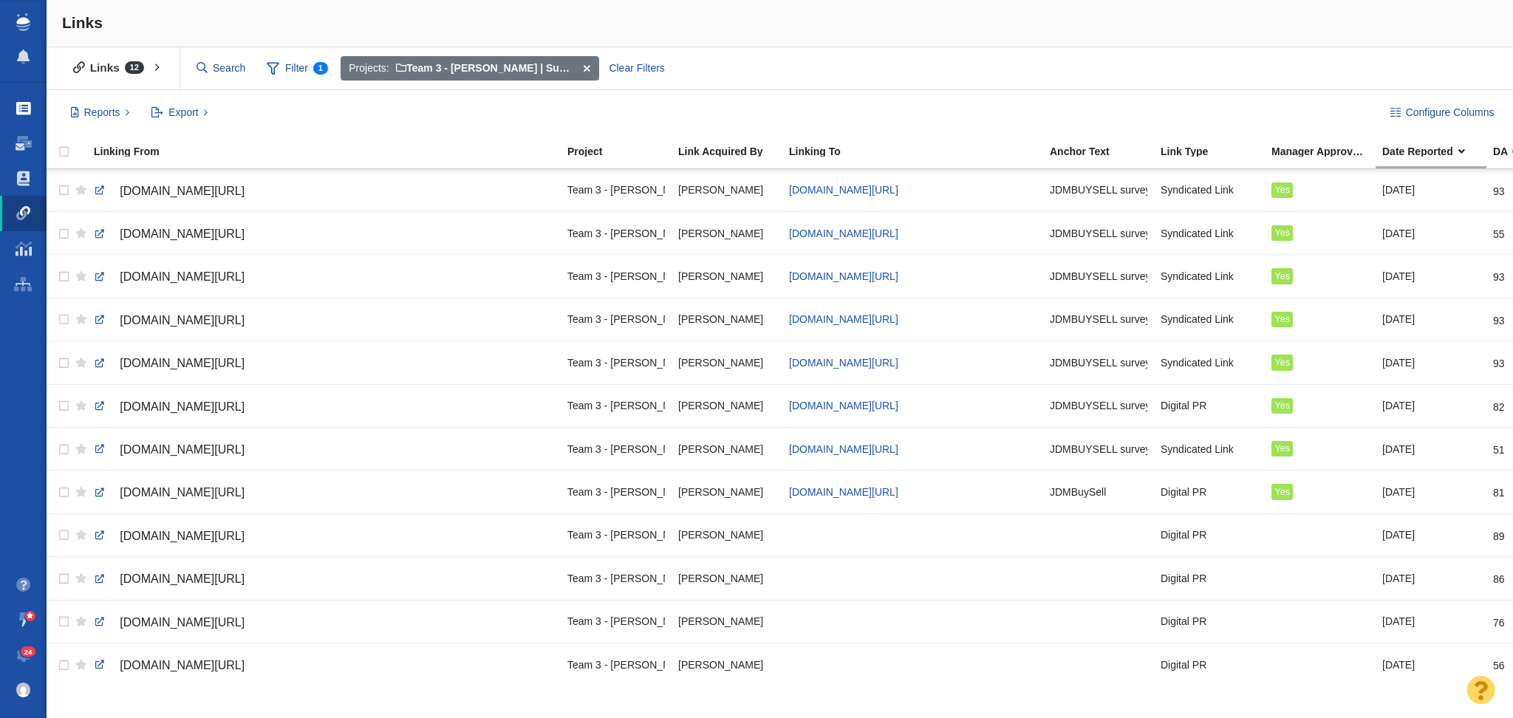
click at [24, 101] on span at bounding box center [23, 108] width 15 height 15
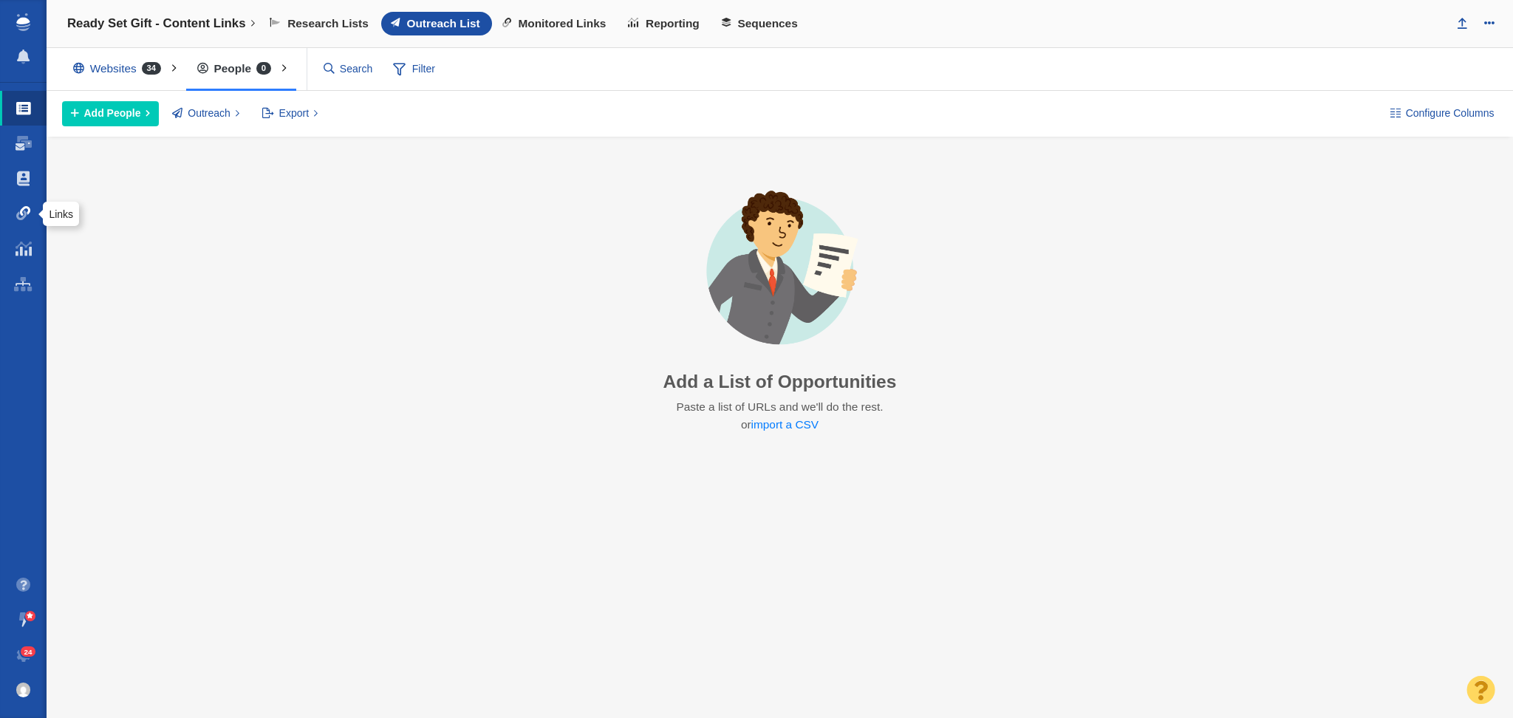
click at [24, 211] on span at bounding box center [23, 213] width 15 height 15
